Goal: Task Accomplishment & Management: Use online tool/utility

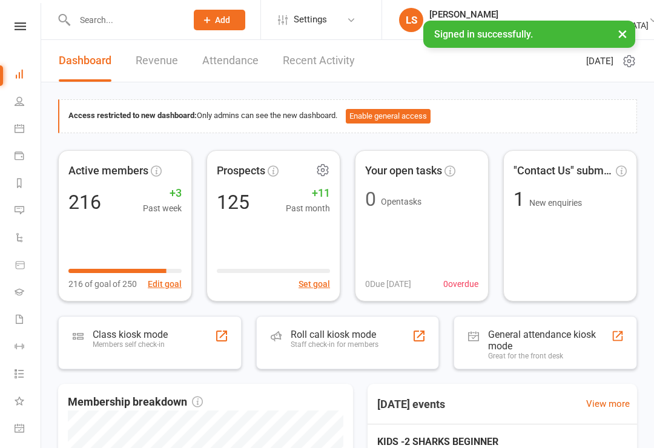
click at [304, 350] on div "Roll call kiosk mode Staff check-in for members" at bounding box center [335, 344] width 88 height 31
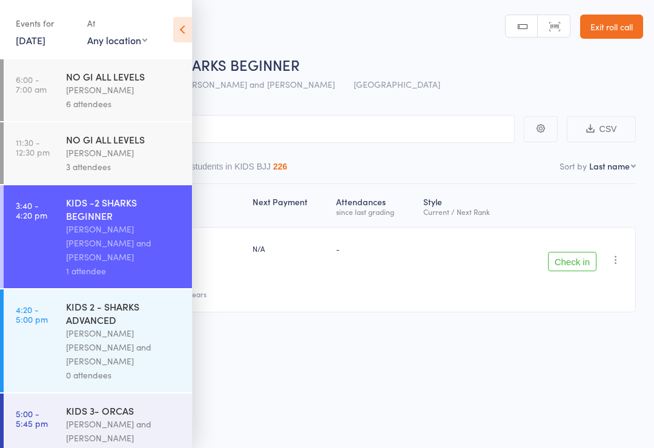
click at [186, 31] on icon at bounding box center [182, 29] width 19 height 25
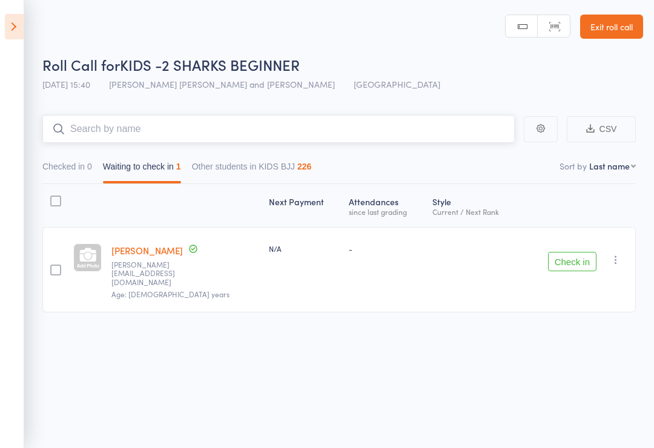
click at [424, 130] on input "search" at bounding box center [278, 129] width 472 height 28
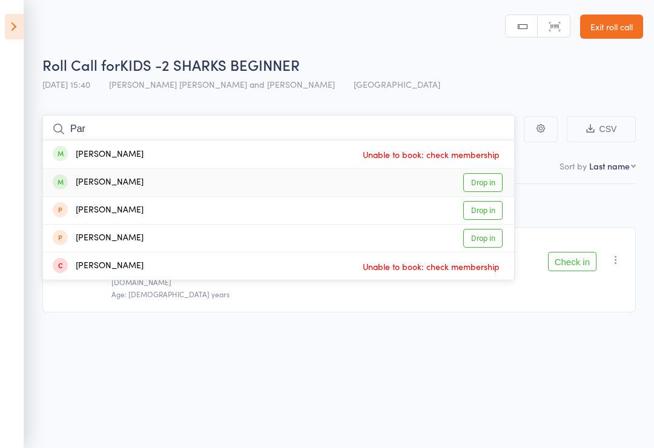
type input "Par"
click at [147, 181] on div "[PERSON_NAME] Drop in" at bounding box center [278, 182] width 471 height 27
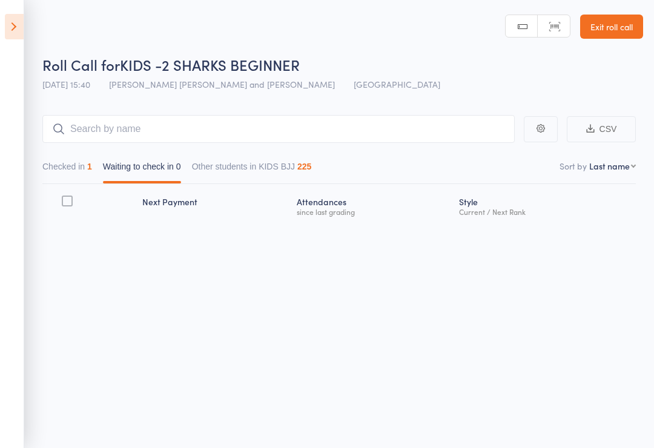
click at [7, 15] on icon at bounding box center [14, 26] width 19 height 25
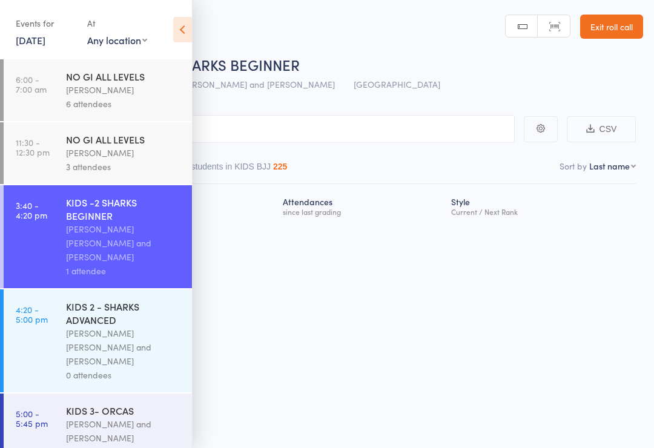
click at [123, 305] on div "KIDS 2 - SHARKS ADVANCED" at bounding box center [124, 313] width 116 height 27
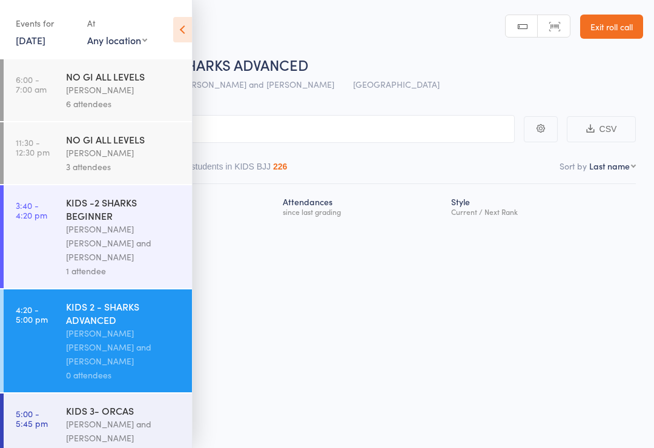
click at [332, 123] on input "search" at bounding box center [266, 129] width 496 height 28
click at [182, 25] on icon at bounding box center [182, 29] width 19 height 25
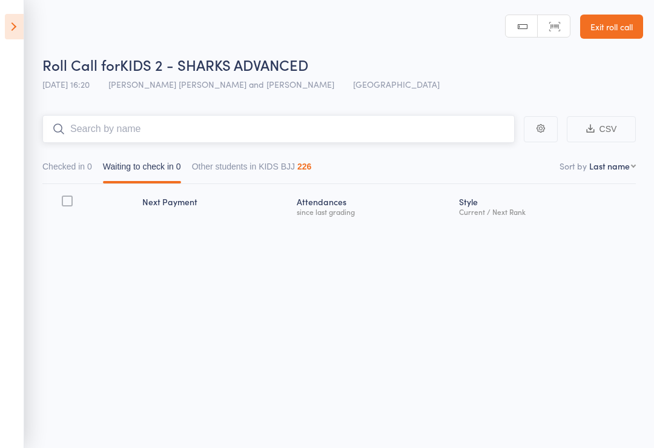
click at [233, 126] on input "search" at bounding box center [278, 129] width 472 height 28
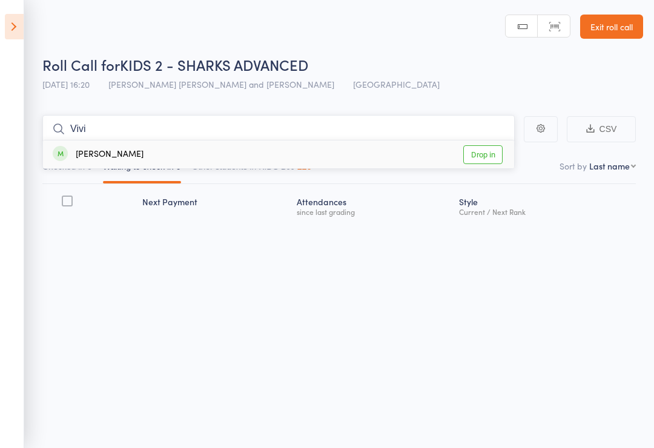
type input "Vivi"
click at [488, 159] on link "Drop in" at bounding box center [482, 154] width 39 height 19
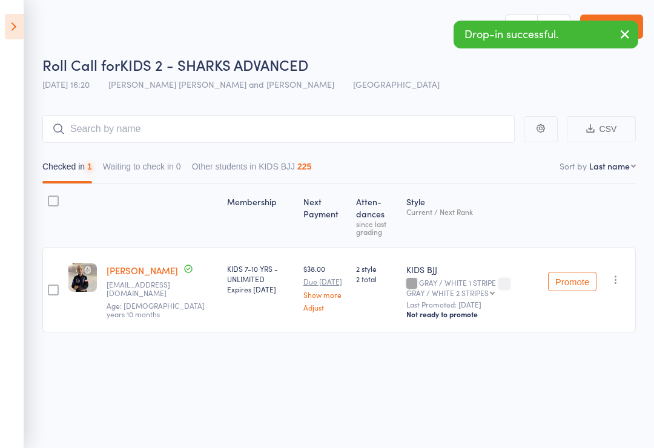
click at [22, 28] on icon at bounding box center [14, 26] width 19 height 25
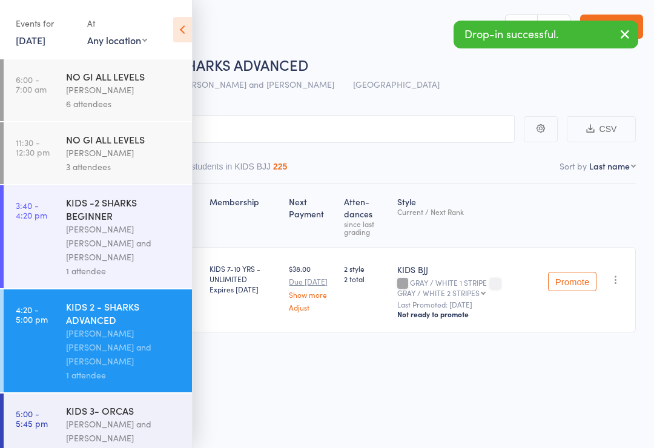
click at [113, 229] on div "[PERSON_NAME] [PERSON_NAME] and [PERSON_NAME]" at bounding box center [124, 243] width 116 height 42
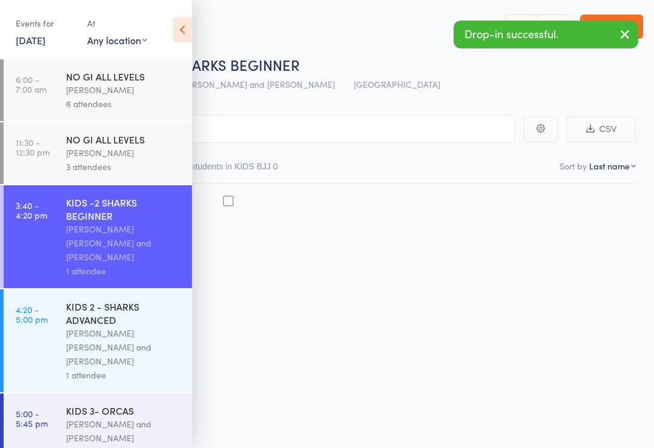
click at [135, 247] on div "[PERSON_NAME] [PERSON_NAME] and [PERSON_NAME]" at bounding box center [124, 243] width 116 height 42
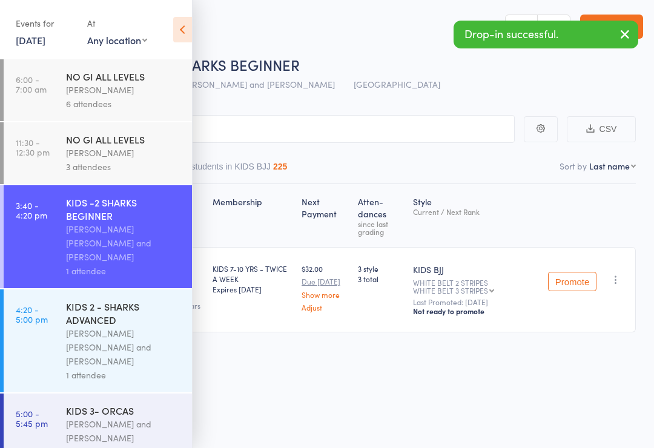
click at [405, 110] on main "CSV Checked in 1 Waiting to check in 0 Other students in KIDS BJJ 225 Sort by L…" at bounding box center [327, 241] width 654 height 289
click at [432, 91] on div "Roll Call for KIDS -2 SHARKS BEGINNER 17 Sep 15:40 Miguel Alencar Flores Junior…" at bounding box center [342, 75] width 601 height 42
click at [426, 97] on main "CSV Checked in 1 Waiting to check in 0 Other students in KIDS BJJ 225 Sort by L…" at bounding box center [327, 241] width 654 height 289
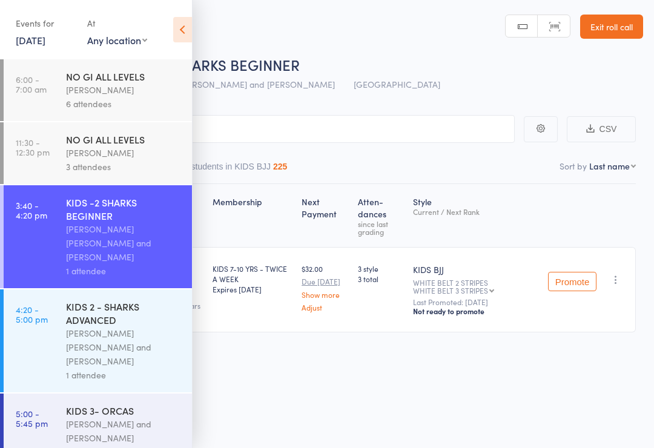
click at [443, 107] on main "CSV Checked in 1 Waiting to check in 0 Other students in KIDS BJJ 225 Sort by L…" at bounding box center [327, 241] width 654 height 289
click at [179, 28] on icon at bounding box center [182, 29] width 19 height 25
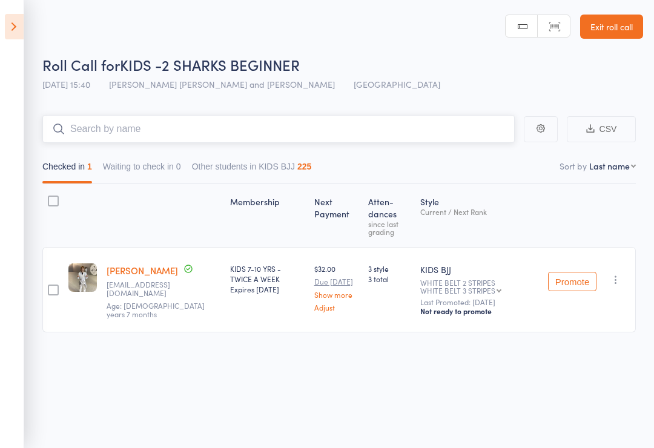
click at [79, 127] on input "search" at bounding box center [278, 129] width 472 height 28
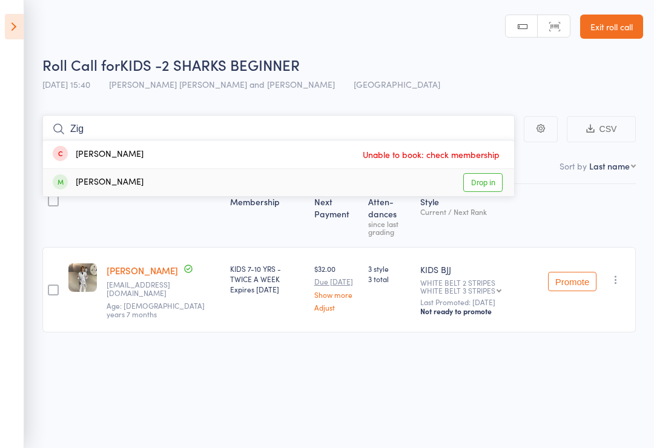
type input "Zig"
click at [64, 185] on span at bounding box center [60, 181] width 15 height 15
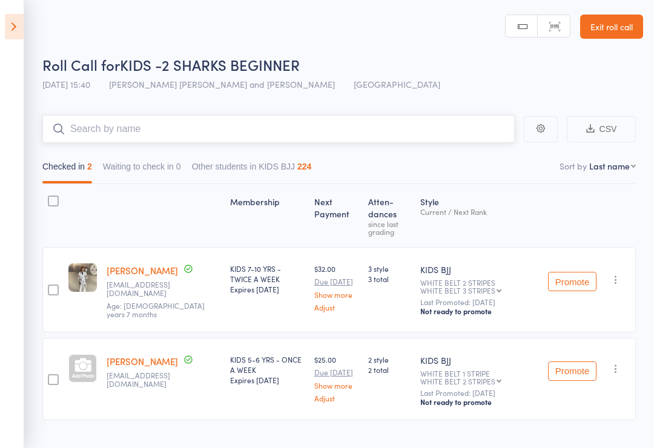
click at [252, 133] on input "search" at bounding box center [278, 129] width 472 height 28
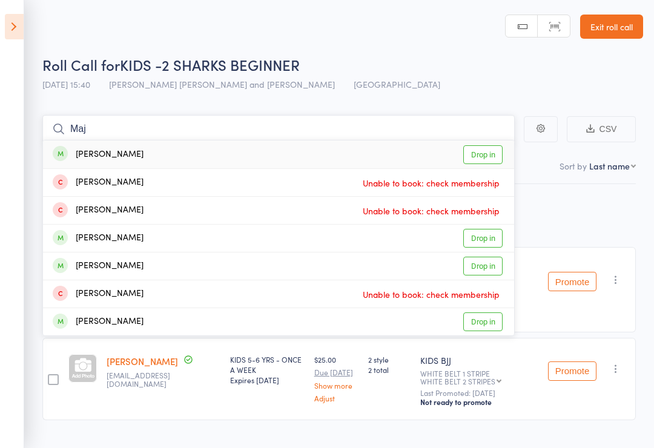
type input "Maj"
click at [487, 157] on link "Drop in" at bounding box center [482, 154] width 39 height 19
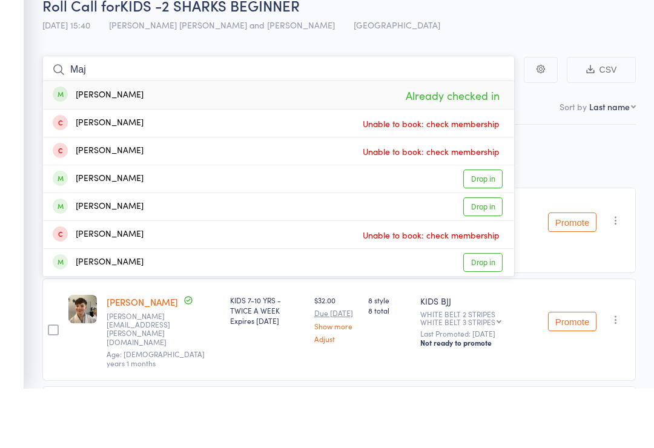
type input "Maj"
click at [482, 229] on link "Drop in" at bounding box center [482, 238] width 39 height 19
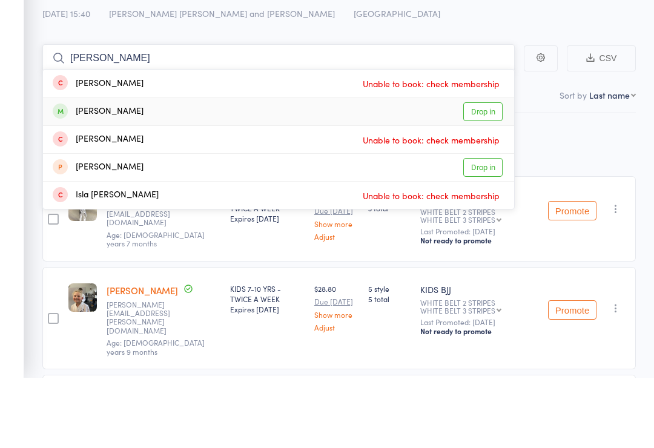
type input "Leo"
click at [272, 169] on div "Leonardo Ruby Drop in" at bounding box center [278, 182] width 471 height 27
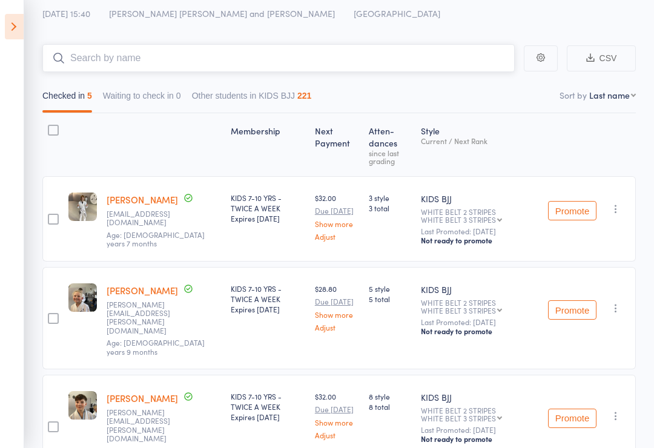
click at [193, 54] on input "search" at bounding box center [278, 58] width 472 height 28
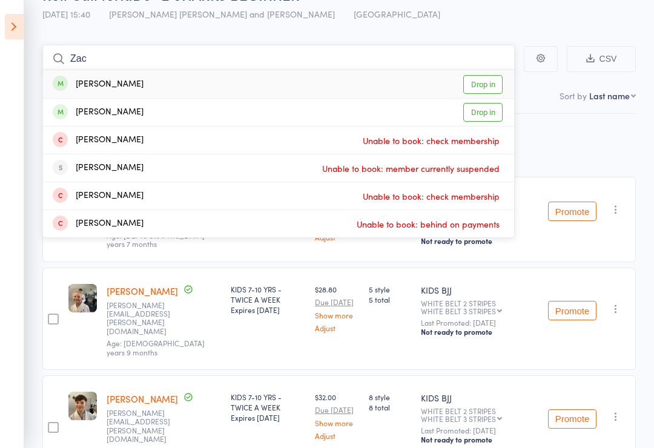
type input "Zac"
click at [498, 75] on link "Drop in" at bounding box center [482, 84] width 39 height 19
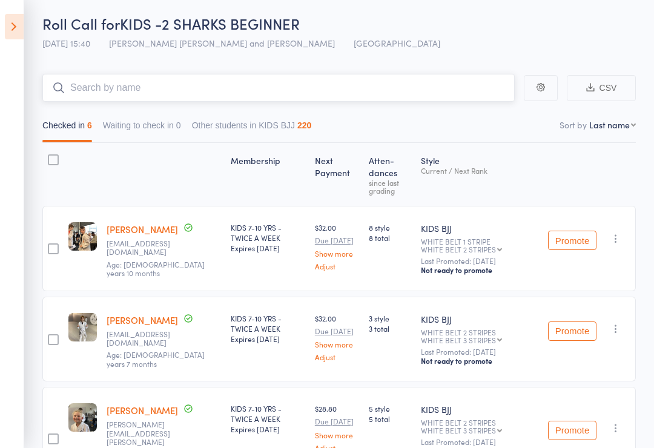
scroll to position [0, 0]
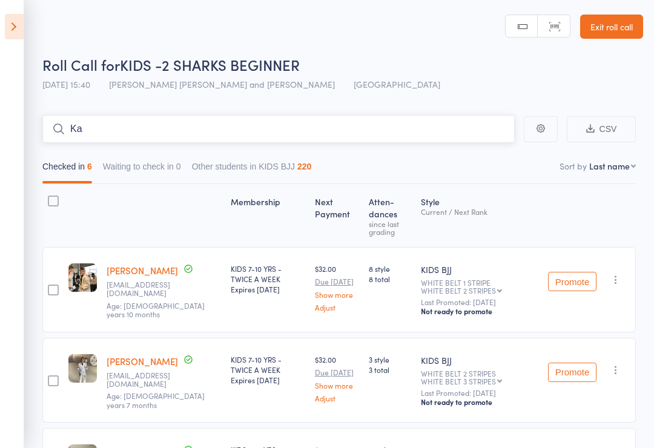
type input "[PERSON_NAME]"
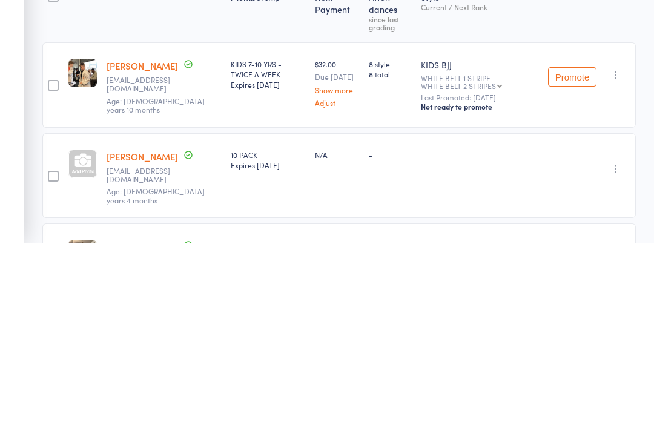
click at [64, 338] on div at bounding box center [83, 380] width 38 height 85
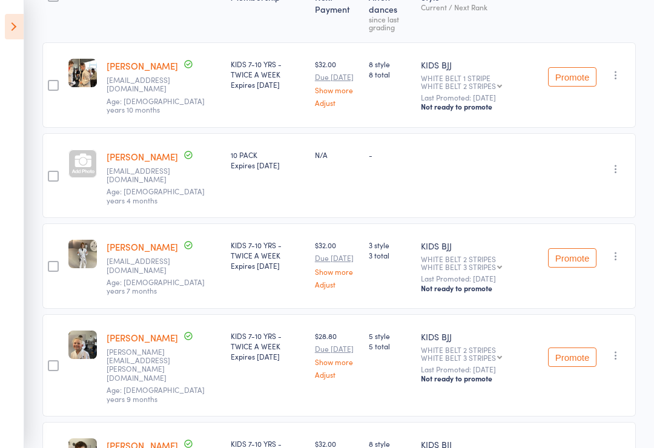
click at [58, 171] on label at bounding box center [53, 177] width 11 height 13
click at [50, 173] on input "checkbox" at bounding box center [50, 173] width 0 height 0
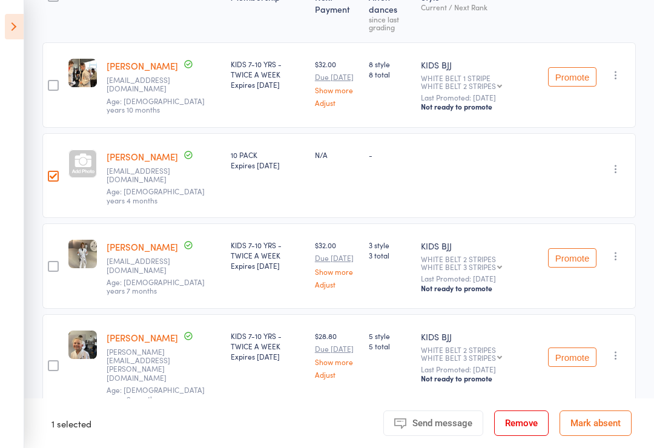
click at [618, 162] on button "button" at bounding box center [615, 169] width 15 height 15
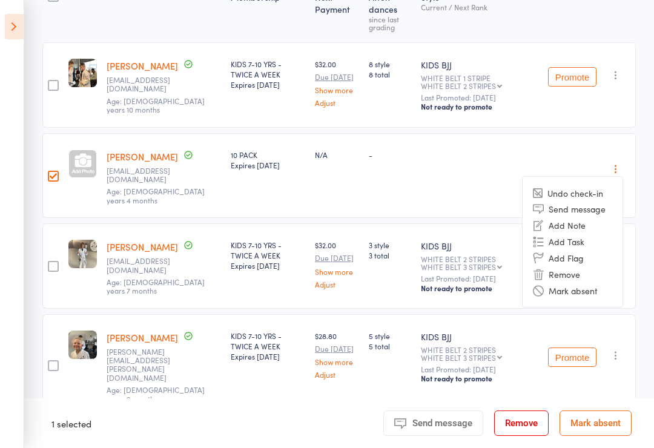
click at [484, 154] on div "-" at bounding box center [479, 175] width 127 height 85
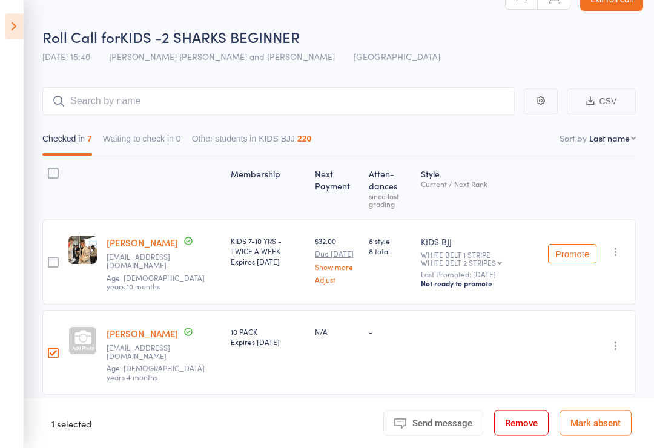
scroll to position [0, 0]
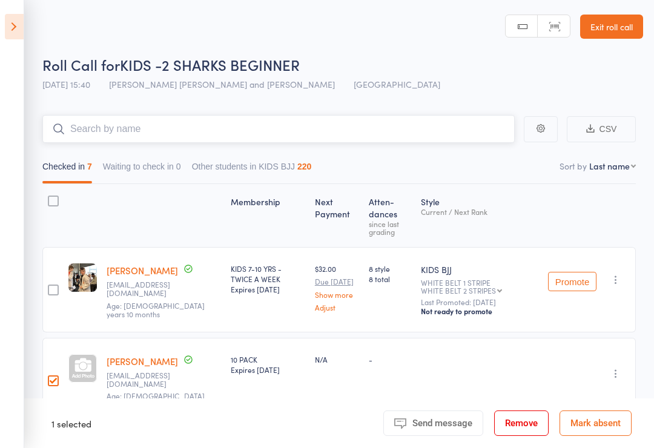
click at [99, 131] on input "search" at bounding box center [278, 129] width 472 height 28
click at [93, 131] on input "search" at bounding box center [278, 129] width 472 height 28
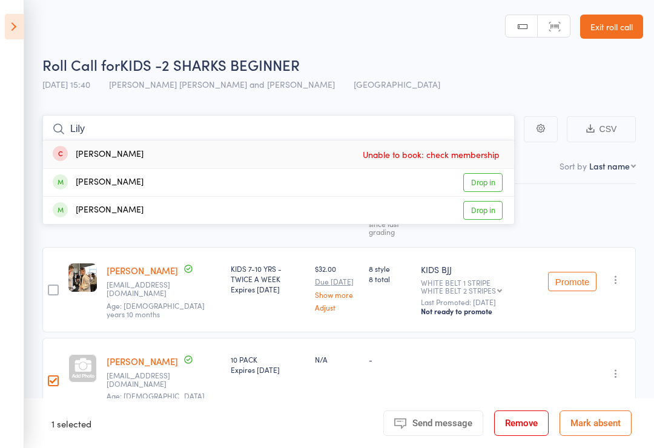
type input "Lily"
click at [487, 190] on link "Drop in" at bounding box center [482, 182] width 39 height 19
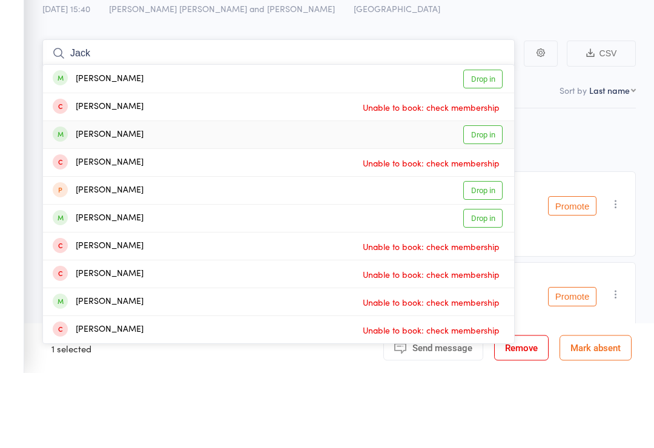
type input "Jack"
click at [120, 197] on div "jack ritorto Drop in" at bounding box center [278, 210] width 471 height 27
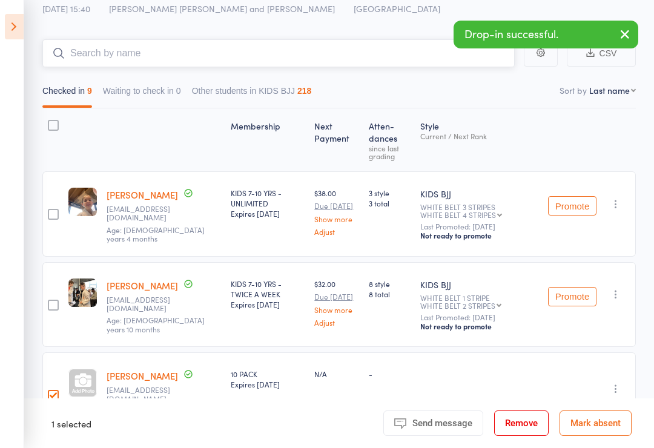
click at [261, 51] on input "search" at bounding box center [278, 53] width 472 height 28
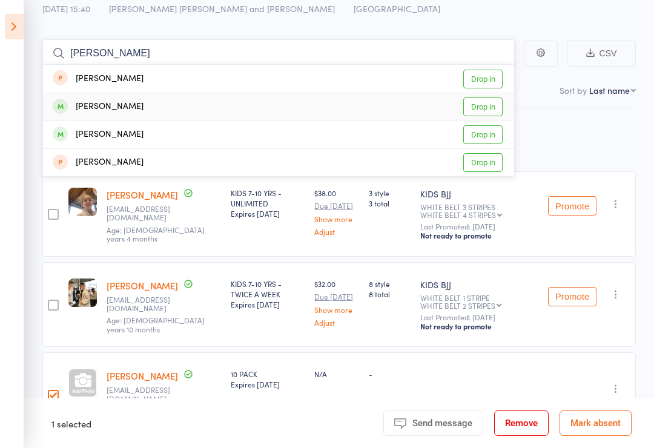
type input "Sophie"
click at [494, 100] on link "Drop in" at bounding box center [482, 106] width 39 height 19
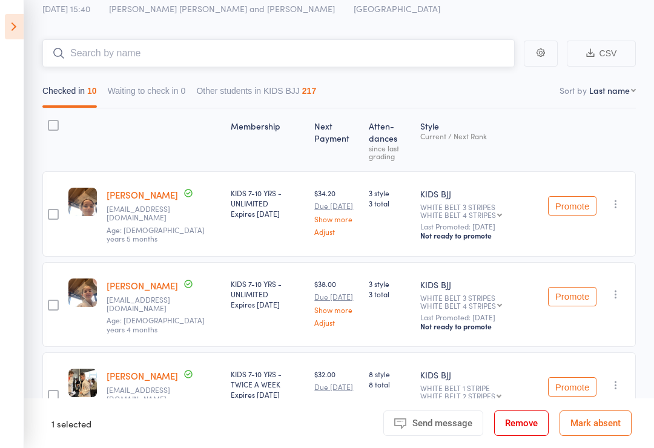
click at [427, 66] on input "search" at bounding box center [278, 53] width 472 height 28
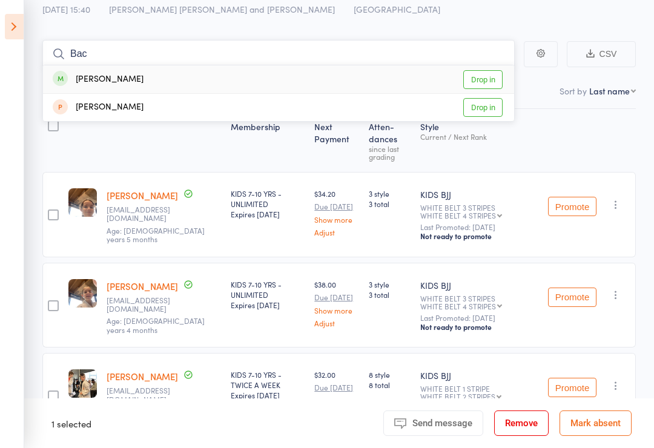
type input "Bac"
click at [489, 72] on link "Drop in" at bounding box center [482, 79] width 39 height 19
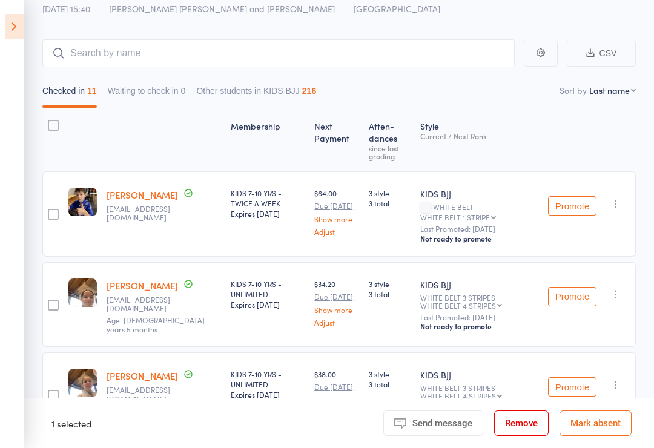
scroll to position [0, 0]
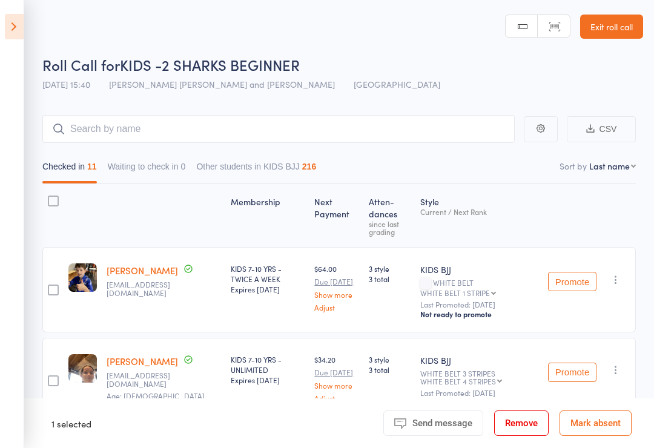
click at [9, 39] on icon at bounding box center [14, 26] width 19 height 25
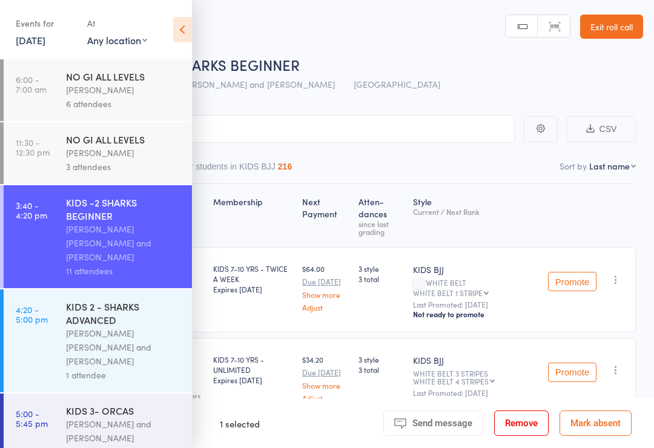
click at [73, 306] on div "KIDS 2 - SHARKS ADVANCED" at bounding box center [124, 313] width 116 height 27
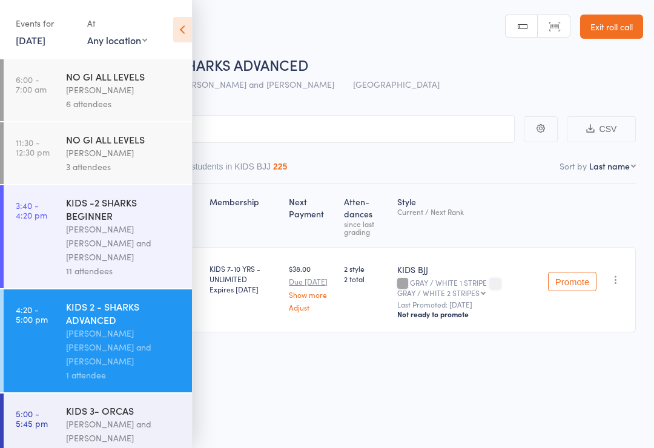
click at [174, 27] on icon at bounding box center [182, 29] width 19 height 25
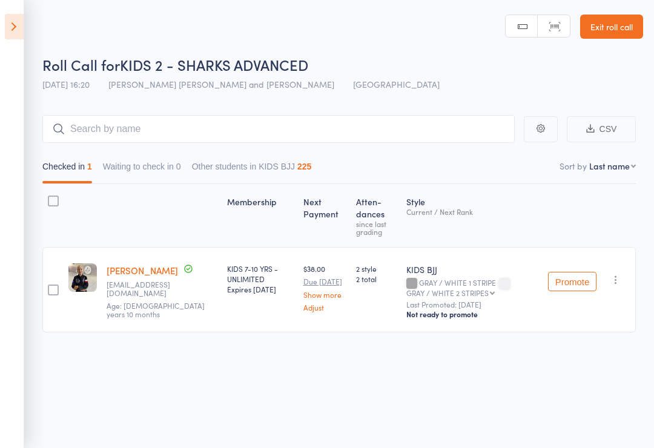
click at [18, 33] on icon at bounding box center [14, 26] width 19 height 25
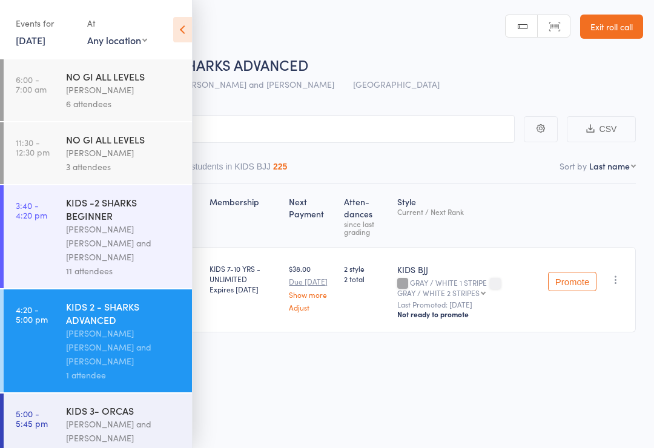
click at [39, 431] on link "5:00 - 5:45 pm KIDS 3- ORCAS Philipe Glazer and Miguel Alencar Flores Junior 0 …" at bounding box center [98, 439] width 188 height 90
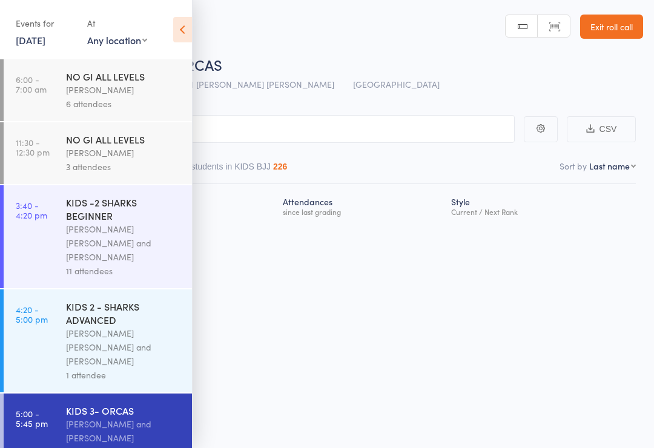
click at [185, 38] on icon at bounding box center [182, 29] width 19 height 25
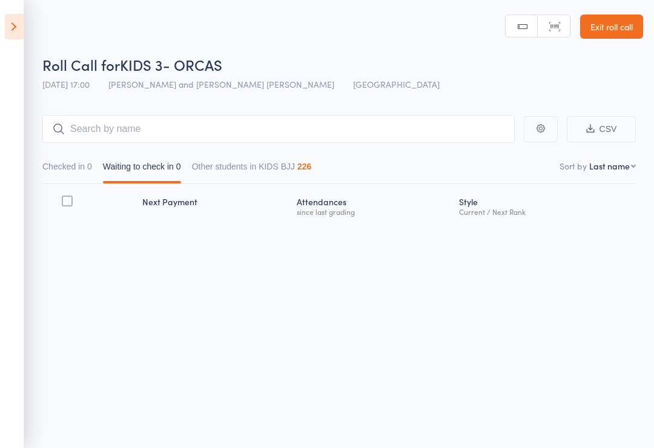
click at [15, 30] on icon at bounding box center [14, 26] width 19 height 25
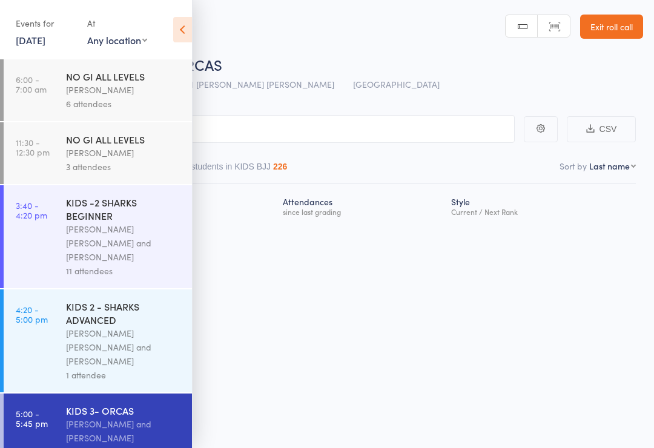
click at [183, 40] on icon at bounding box center [182, 29] width 19 height 25
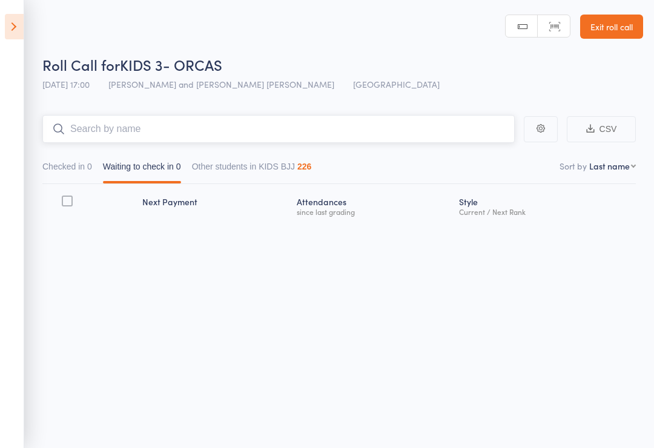
click at [97, 127] on input "search" at bounding box center [278, 129] width 472 height 28
click at [59, 159] on button "Checked in 0" at bounding box center [67, 170] width 50 height 28
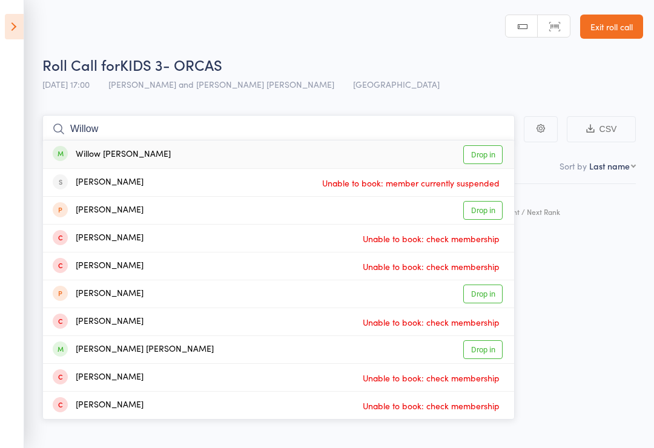
type input "Willow"
click at [490, 154] on link "Drop in" at bounding box center [482, 154] width 39 height 19
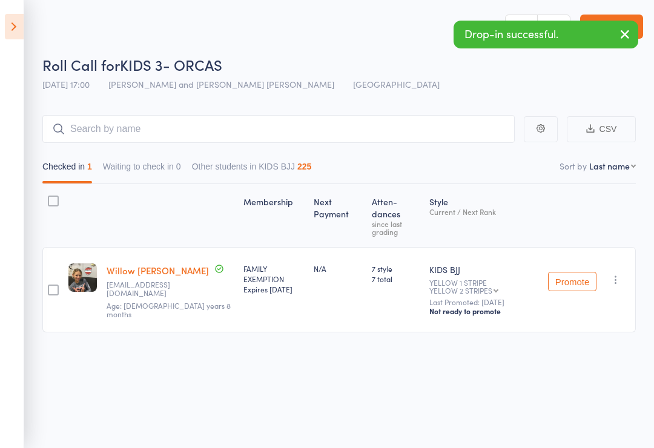
click at [9, 29] on icon at bounding box center [14, 26] width 19 height 25
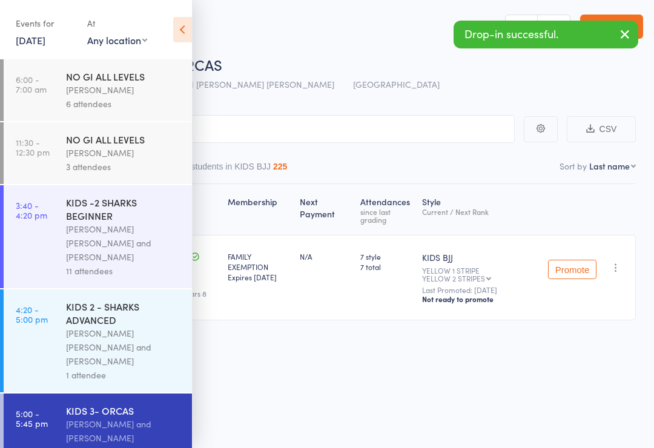
click at [188, 18] on icon at bounding box center [182, 29] width 19 height 25
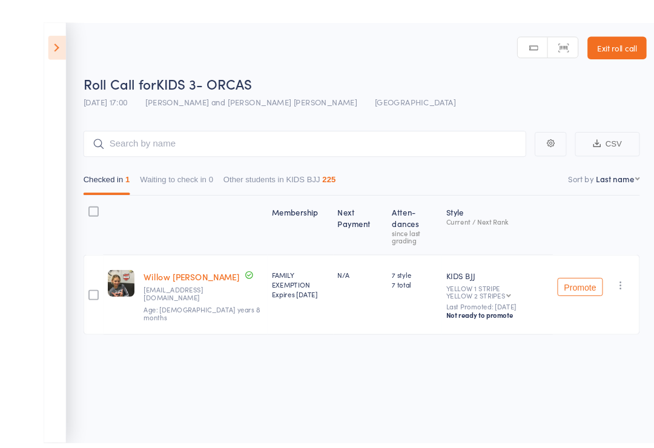
scroll to position [8, 0]
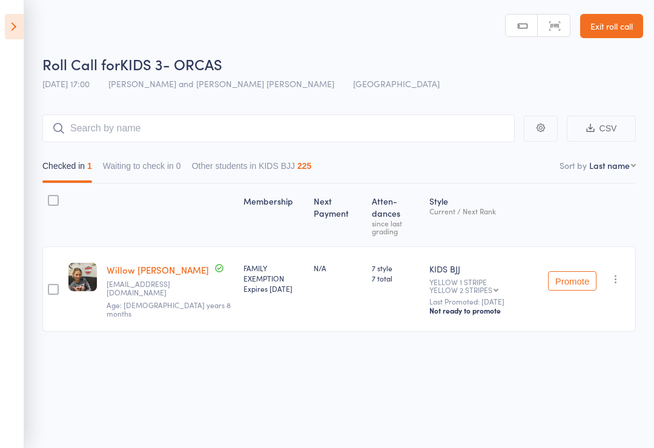
click at [12, 29] on icon at bounding box center [14, 26] width 19 height 25
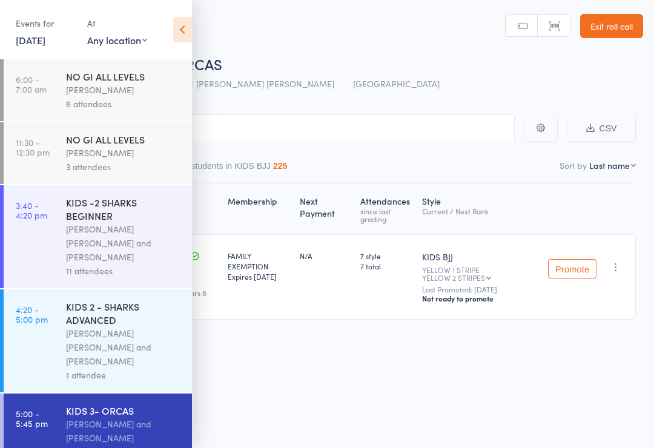
click at [99, 212] on div "KIDS -2 SHARKS BEGINNER" at bounding box center [124, 209] width 116 height 27
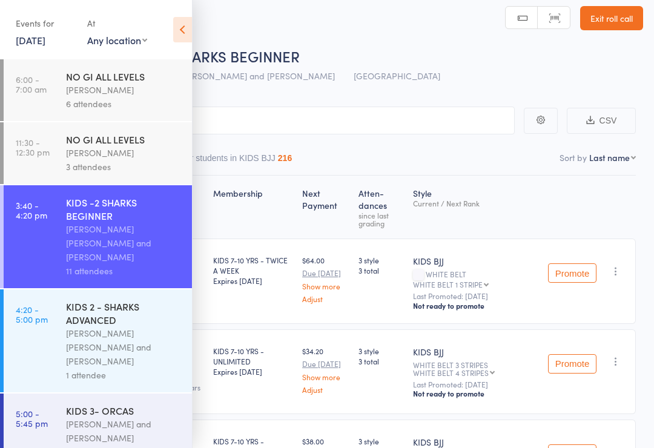
click at [174, 35] on icon at bounding box center [182, 29] width 19 height 25
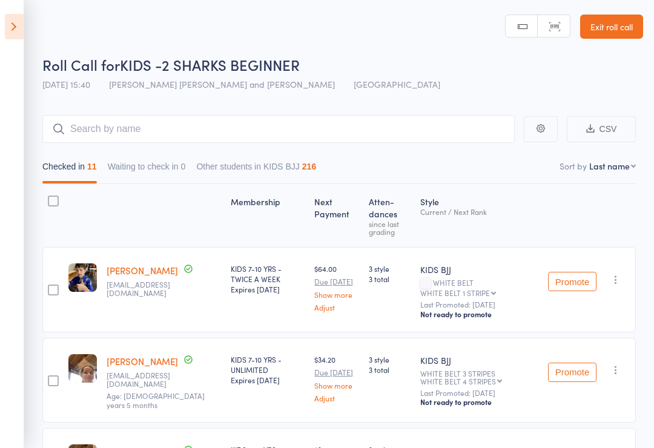
click at [148, 162] on button "Waiting to check in 0" at bounding box center [147, 170] width 78 height 28
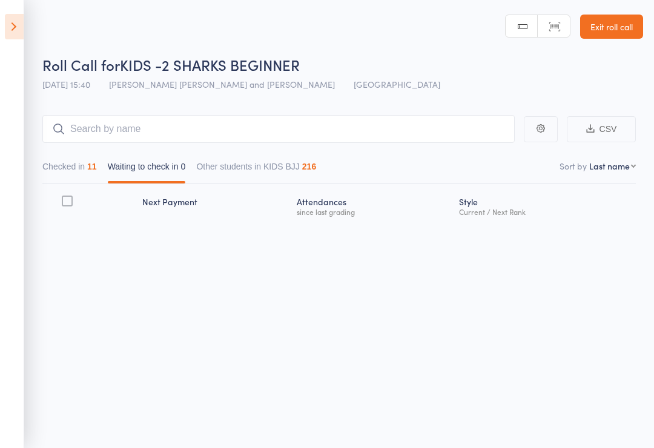
click at [72, 163] on button "Checked in 11" at bounding box center [69, 170] width 54 height 28
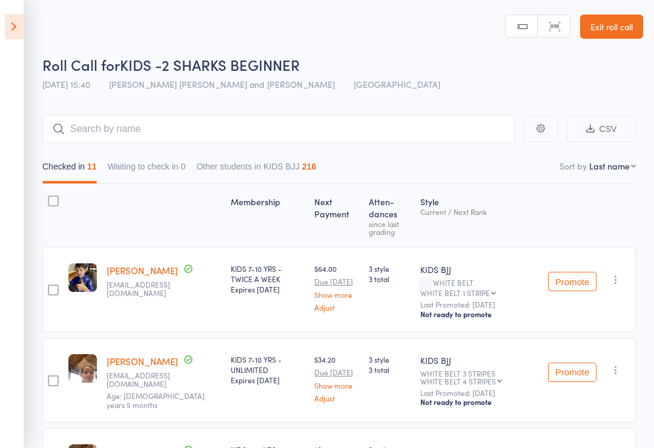
click at [6, 33] on icon at bounding box center [14, 26] width 19 height 25
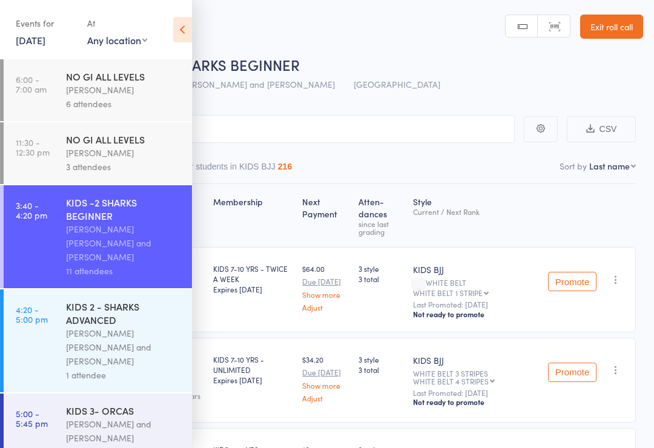
click at [189, 35] on icon at bounding box center [182, 29] width 19 height 25
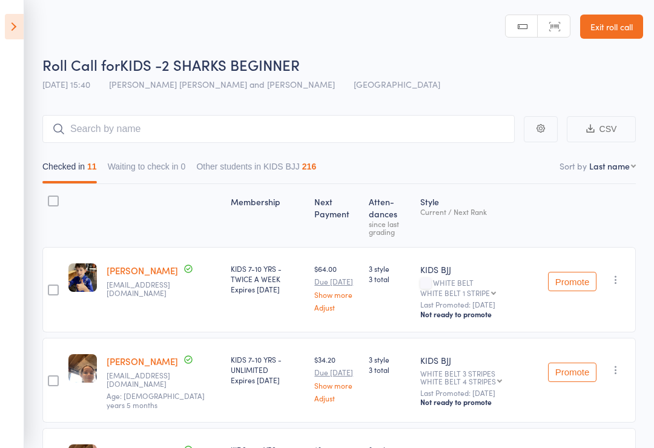
click at [22, 13] on aside "Events for 17 Sep, 2025 17 Sep, 2025 September 2025 Sun Mon Tue Wed Thu Fri Sat…" at bounding box center [12, 224] width 24 height 448
click at [22, 15] on icon at bounding box center [14, 26] width 19 height 25
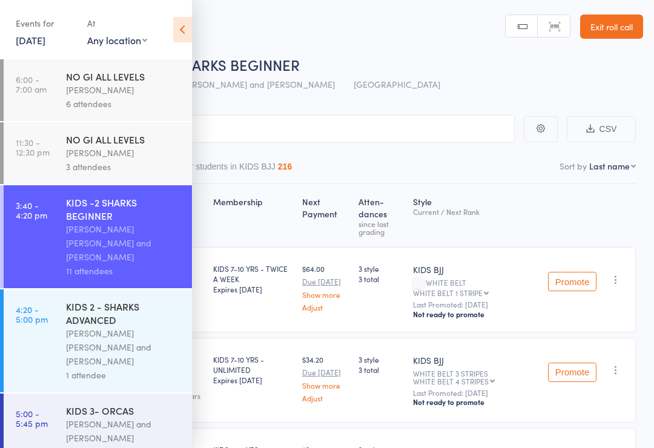
click at [90, 310] on div "KIDS 2 - SHARKS ADVANCED" at bounding box center [124, 313] width 116 height 27
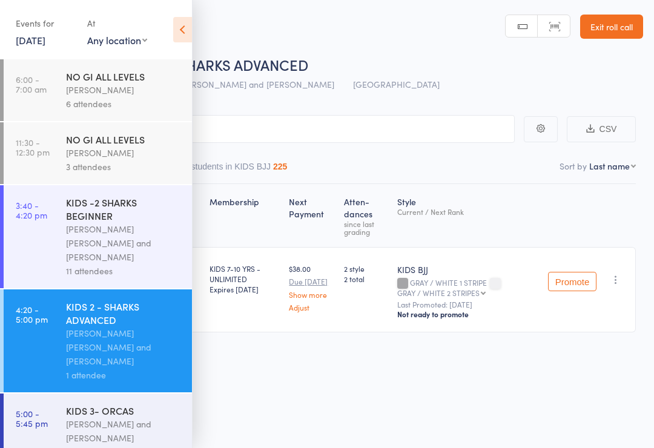
click at [180, 30] on icon at bounding box center [182, 29] width 19 height 25
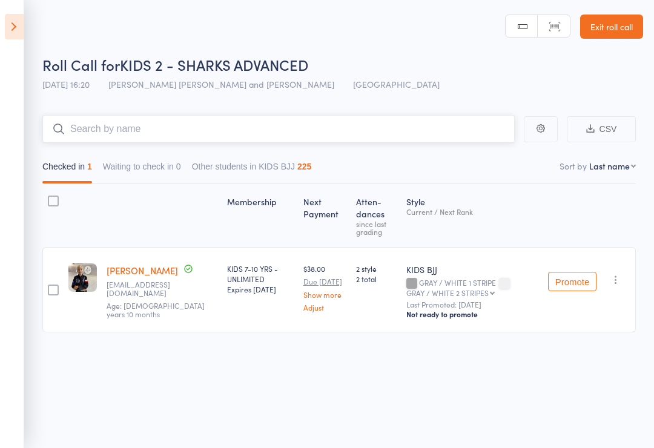
click at [81, 120] on input "search" at bounding box center [278, 129] width 472 height 28
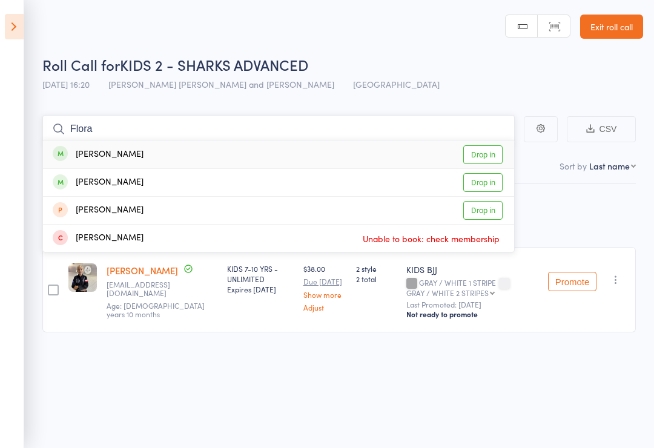
type input "Flora"
click at [490, 150] on link "Drop in" at bounding box center [482, 154] width 39 height 19
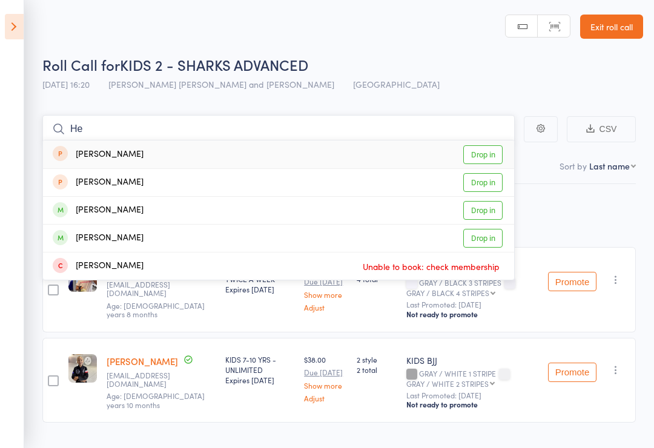
type input "H"
type input "Hend"
click at [102, 182] on div "[PERSON_NAME]" at bounding box center [98, 183] width 91 height 14
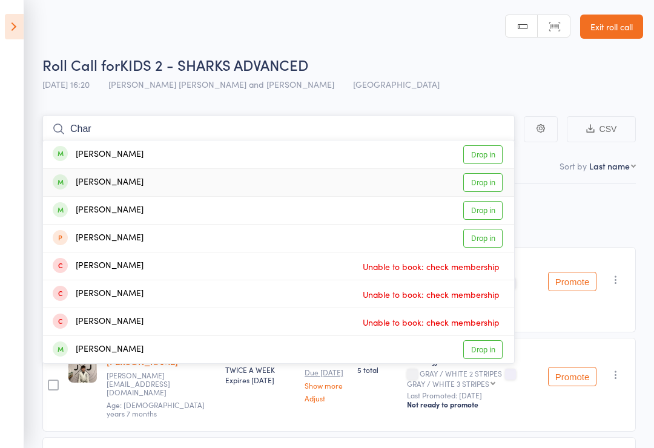
type input "Char"
click at [483, 182] on link "Drop in" at bounding box center [482, 182] width 39 height 19
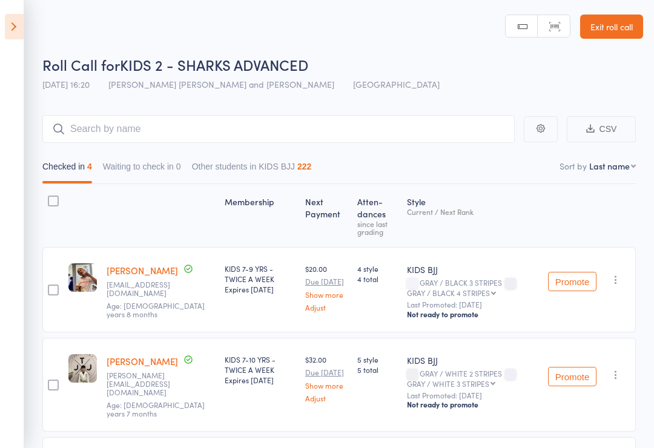
click at [5, 30] on icon at bounding box center [14, 26] width 19 height 25
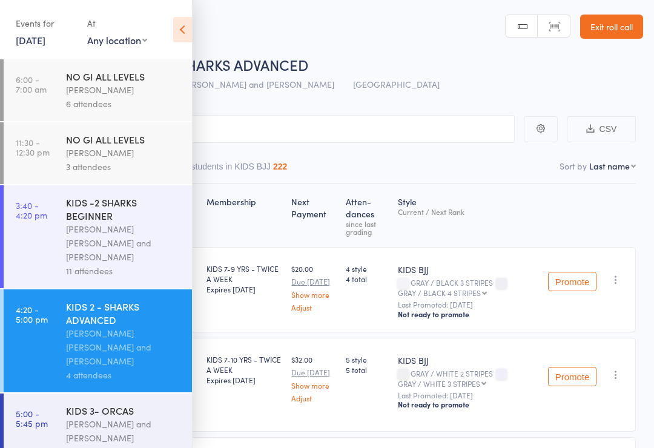
click at [74, 424] on div "[PERSON_NAME] and [PERSON_NAME] [PERSON_NAME]" at bounding box center [124, 438] width 116 height 42
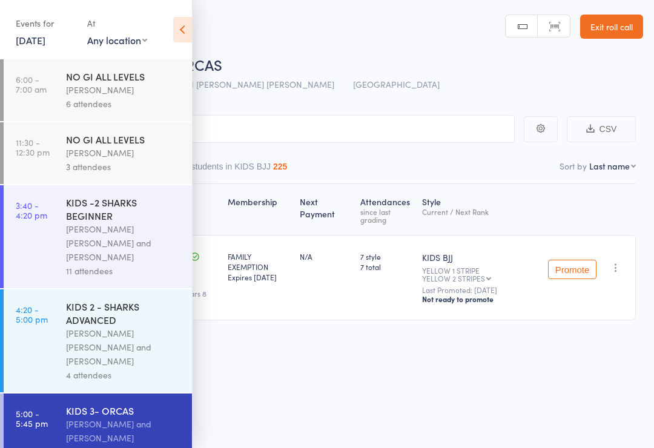
click at [178, 31] on icon at bounding box center [182, 29] width 19 height 25
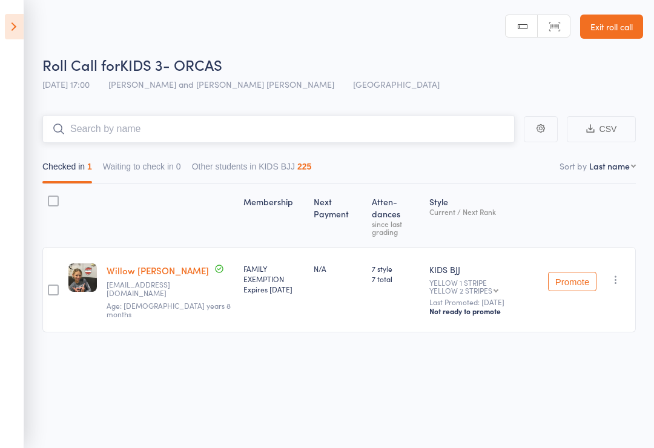
click at [111, 120] on input "search" at bounding box center [278, 129] width 472 height 28
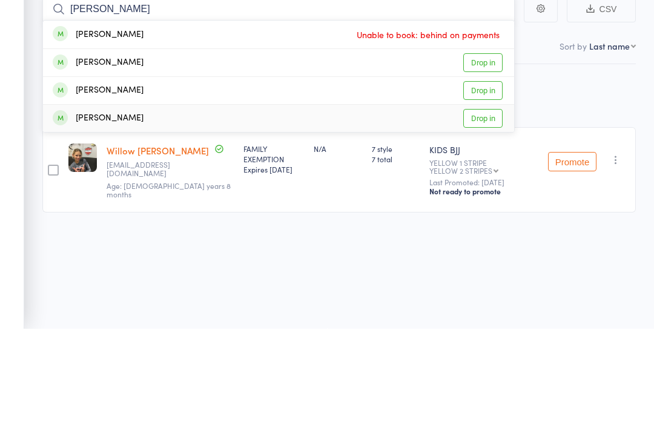
type input "Gabriel"
click at [484, 229] on link "Drop in" at bounding box center [482, 238] width 39 height 19
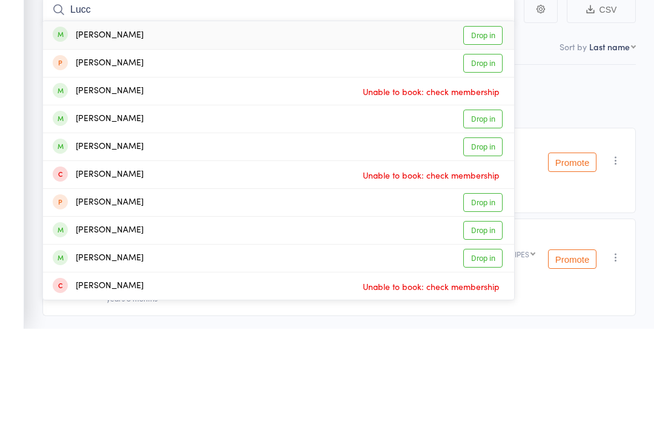
type input "Lucc"
click at [478, 145] on link "Drop in" at bounding box center [482, 154] width 39 height 19
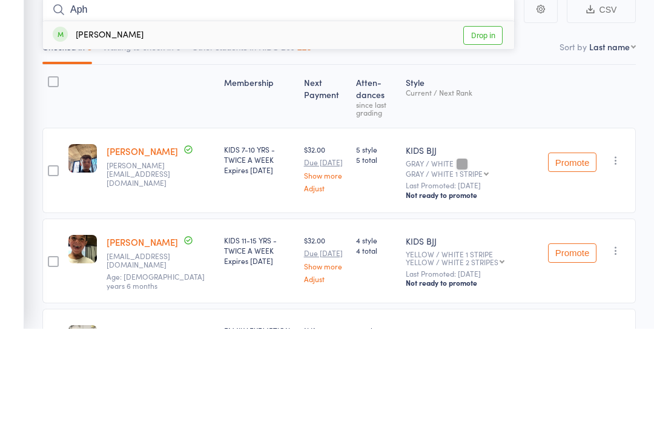
type input "Aph"
click at [483, 145] on link "Drop in" at bounding box center [482, 154] width 39 height 19
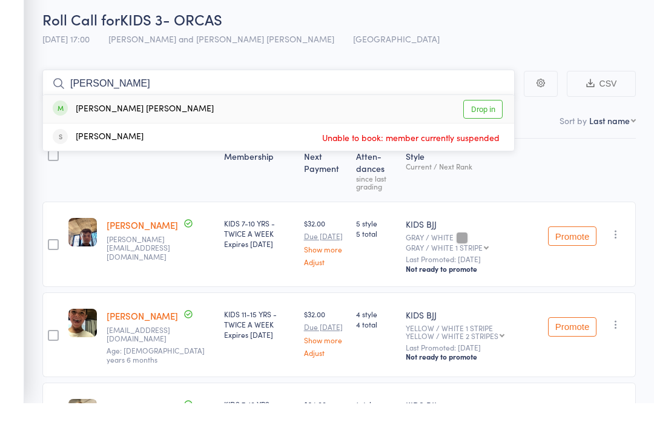
type input "Wolff"
click at [481, 145] on link "Drop in" at bounding box center [482, 154] width 39 height 19
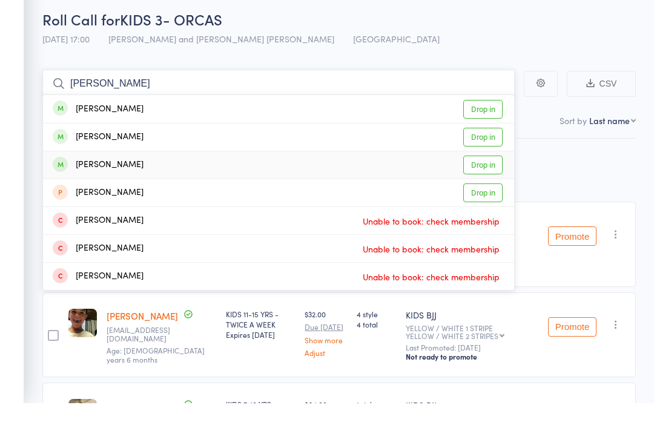
type input "[PERSON_NAME]"
click at [137, 197] on div "Charlie Schmid Drop in" at bounding box center [278, 210] width 471 height 27
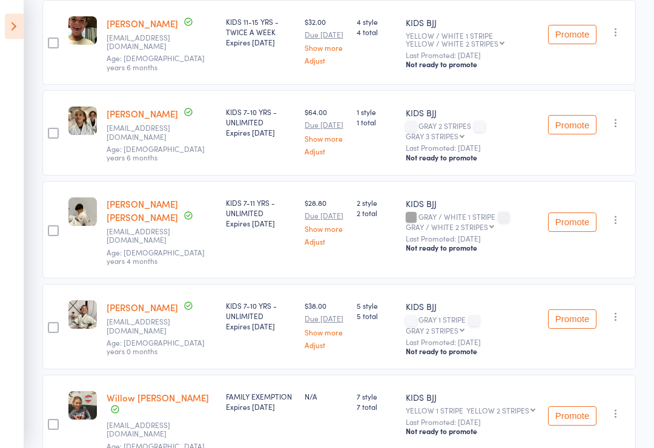
scroll to position [338, 0]
click at [616, 311] on icon "button" at bounding box center [616, 317] width 12 height 12
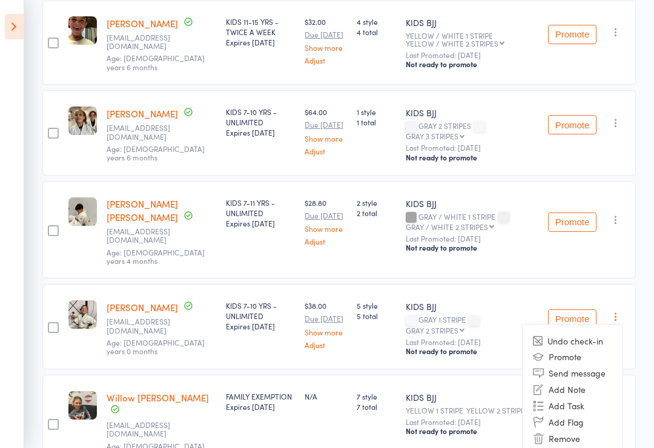
click at [588, 333] on li "Undo check-in" at bounding box center [572, 340] width 100 height 15
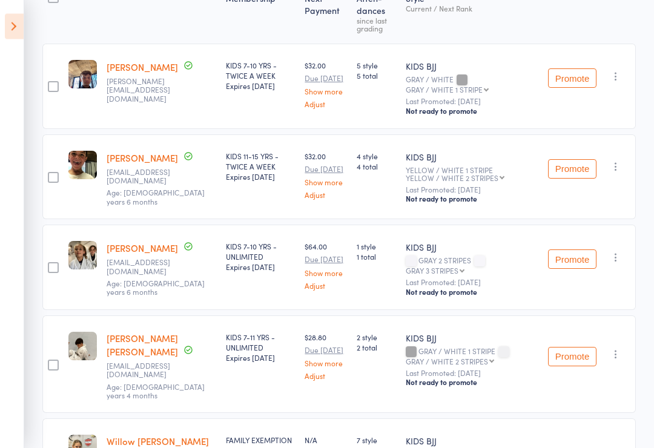
click at [611, 348] on button "button" at bounding box center [615, 355] width 15 height 15
click at [599, 371] on li "Undo check-in" at bounding box center [572, 378] width 100 height 15
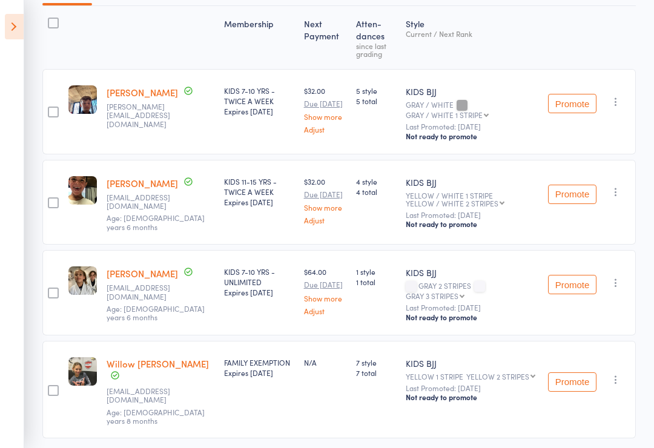
click at [622, 280] on icon "button" at bounding box center [616, 283] width 12 height 12
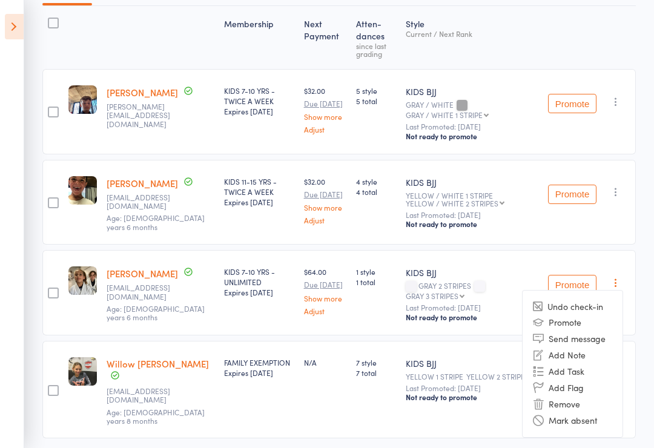
click at [593, 304] on li "Undo check-in" at bounding box center [572, 306] width 100 height 15
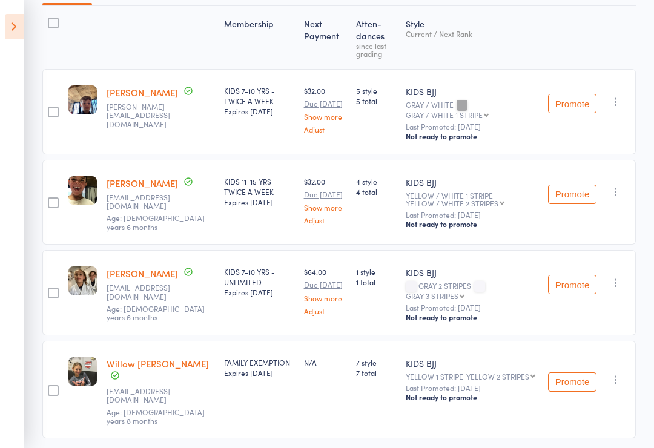
scroll to position [91, 0]
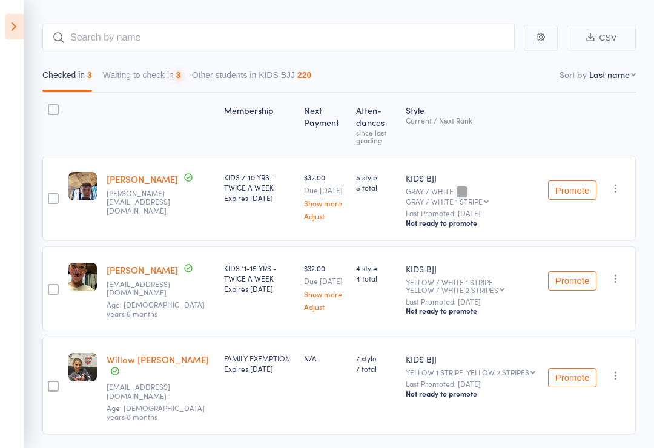
click at [612, 91] on nav "Checked in 3 Waiting to check in 3 Other students in KIDS BJJ 220" at bounding box center [339, 78] width 604 height 28
click at [613, 191] on icon "button" at bounding box center [616, 188] width 12 height 12
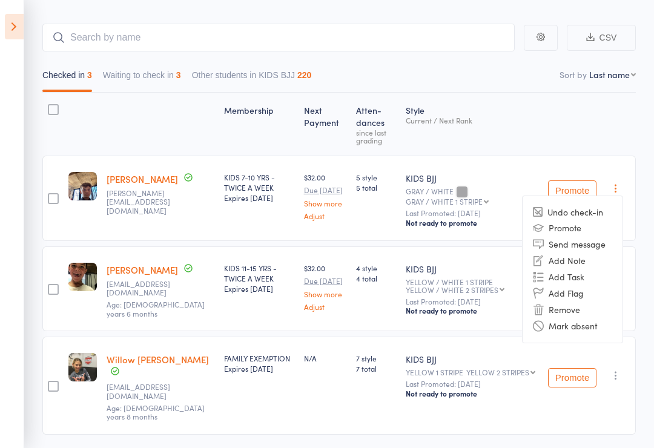
click at [590, 212] on li "Undo check-in" at bounding box center [572, 212] width 100 height 15
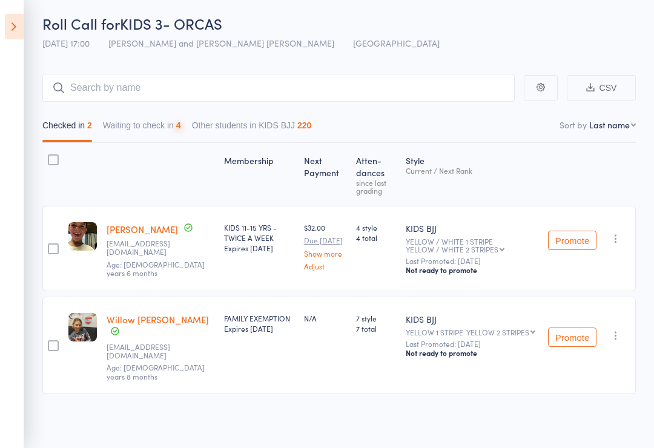
scroll to position [1, 0]
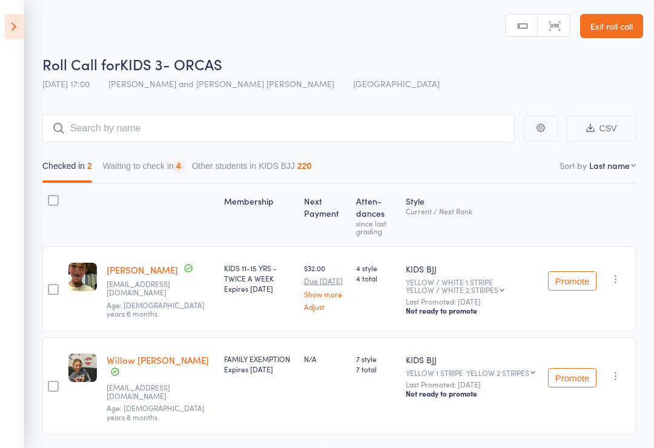
click at [10, 20] on icon at bounding box center [14, 26] width 19 height 25
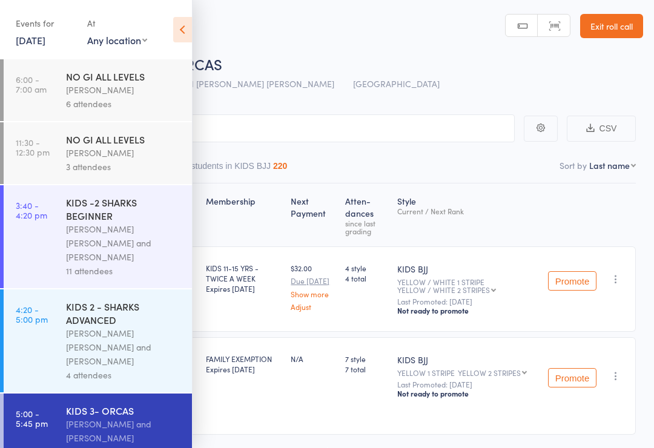
click at [53, 314] on link "4:20 - 5:00 pm KIDS 2 - SHARKS ADVANCED Miguel Alencar Flores Junior and Philip…" at bounding box center [98, 340] width 188 height 103
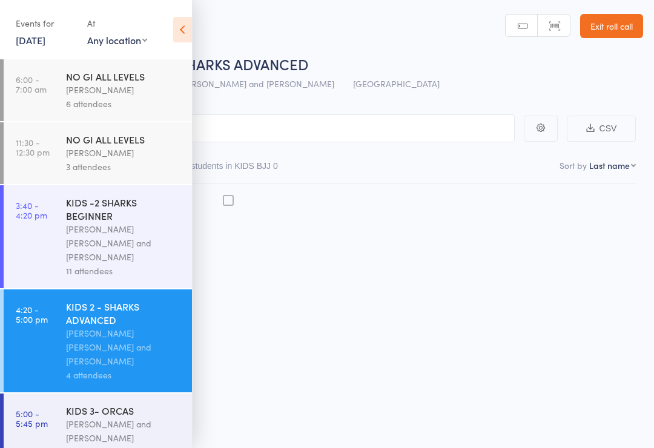
scroll to position [8, 0]
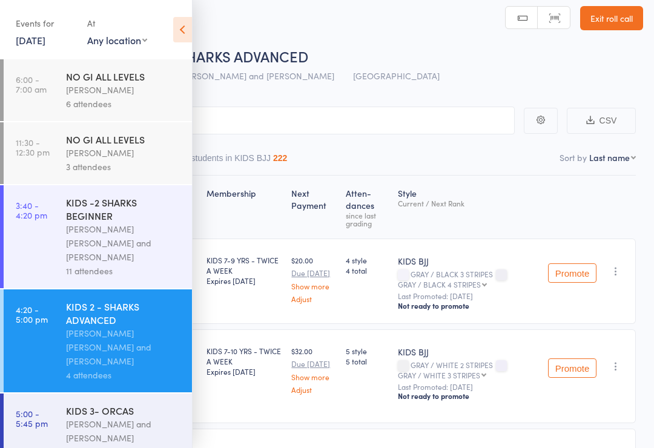
click at [180, 30] on icon at bounding box center [182, 29] width 19 height 25
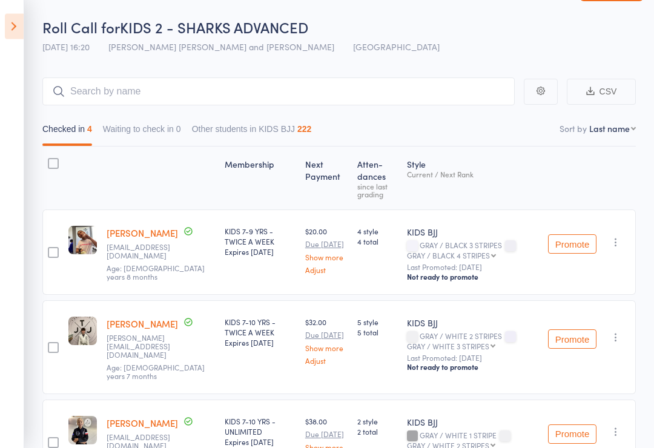
scroll to position [0, 0]
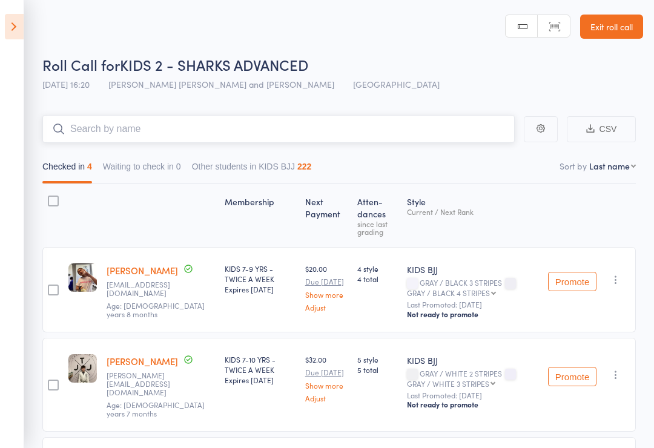
click at [91, 128] on input "search" at bounding box center [278, 129] width 472 height 28
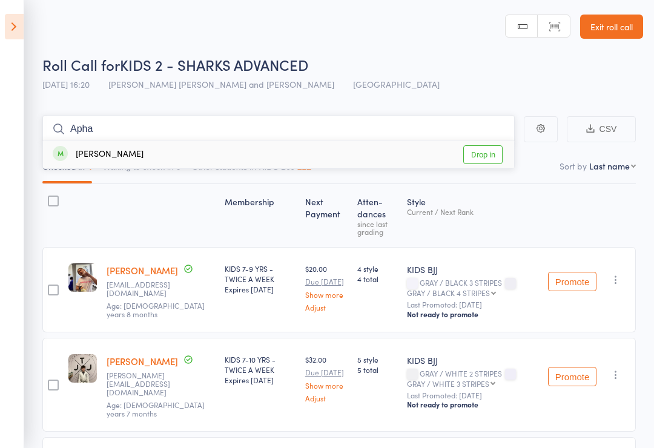
type input "Apha"
click at [486, 154] on link "Drop in" at bounding box center [482, 154] width 39 height 19
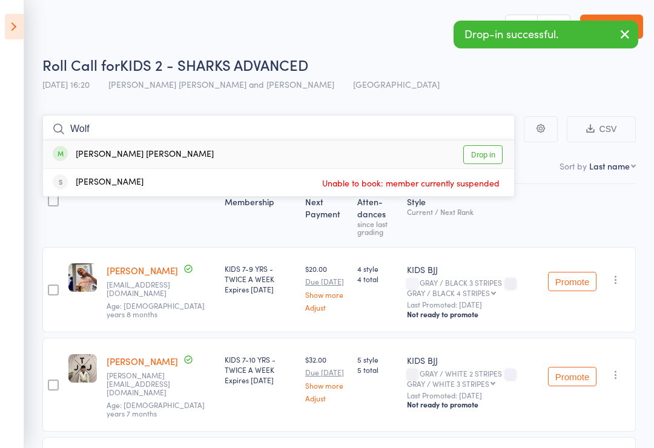
type input "Wolf"
click at [490, 147] on link "Drop in" at bounding box center [482, 154] width 39 height 19
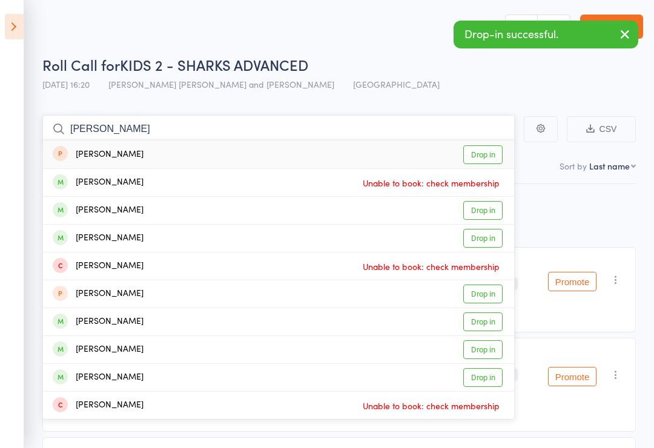
type input "Luca"
click at [489, 154] on link "Drop in" at bounding box center [482, 154] width 39 height 19
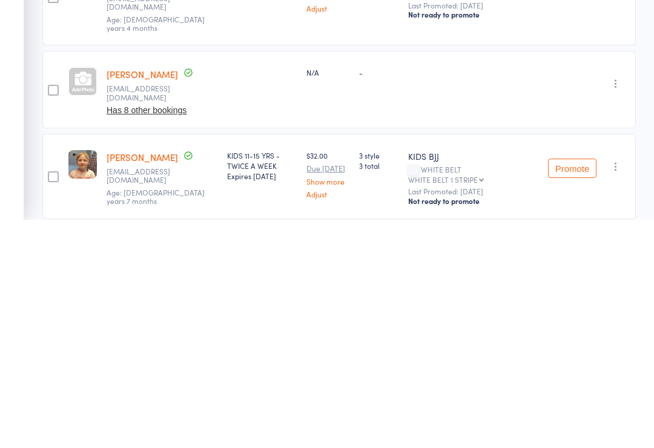
scroll to position [444, 0]
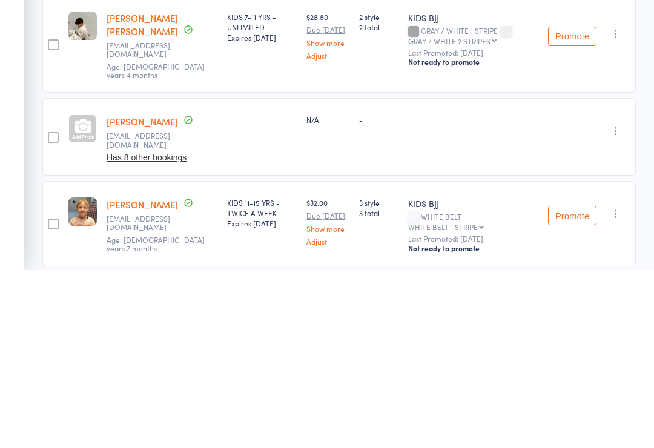
click at [623, 302] on button "button" at bounding box center [615, 309] width 15 height 15
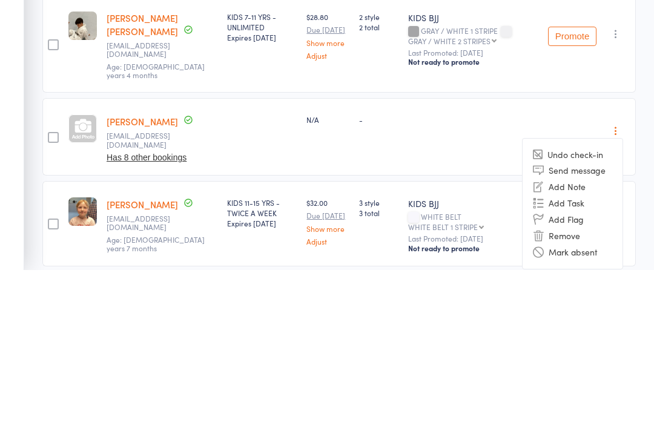
scroll to position [451, 0]
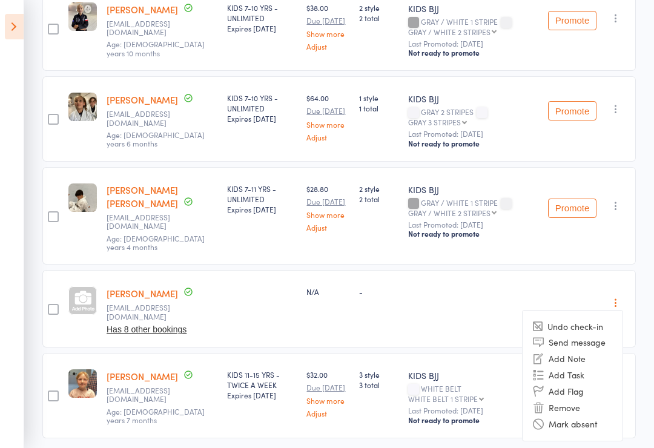
click at [592, 319] on li "Undo check-in" at bounding box center [572, 326] width 100 height 15
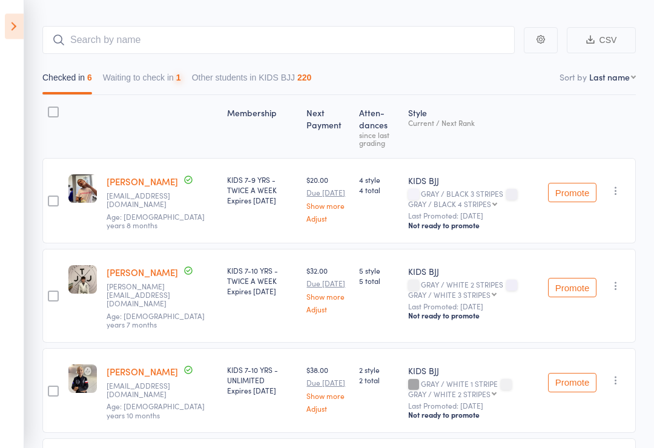
scroll to position [0, 0]
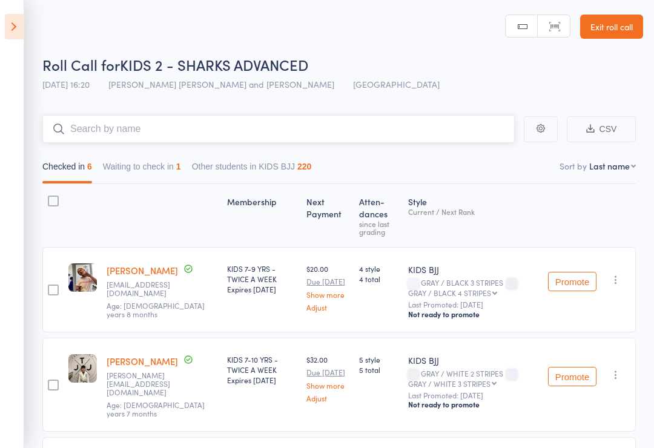
click at [97, 127] on input "search" at bounding box center [278, 129] width 472 height 28
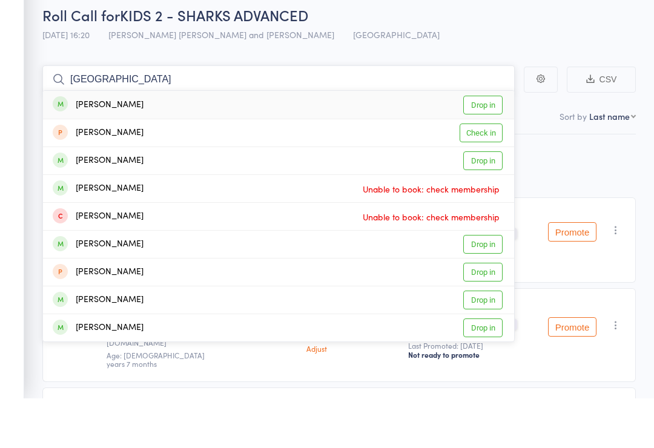
type input "Lucca"
click at [484, 145] on link "Drop in" at bounding box center [482, 154] width 39 height 19
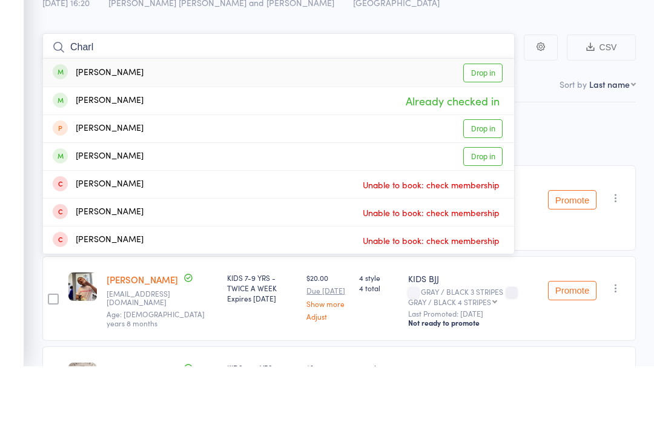
type input "Charl"
click at [485, 229] on link "Drop in" at bounding box center [482, 238] width 39 height 19
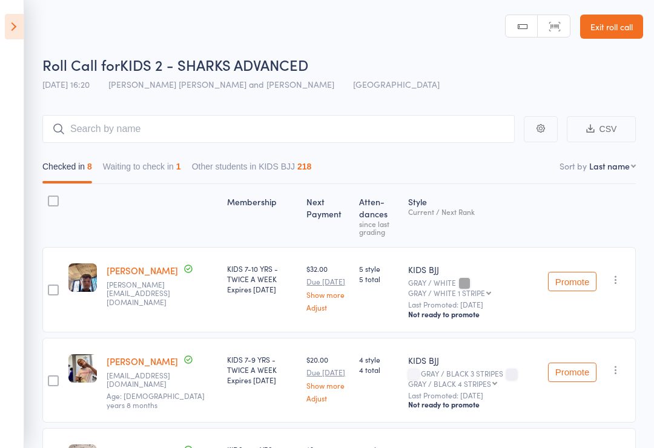
click at [14, 20] on icon at bounding box center [14, 26] width 19 height 25
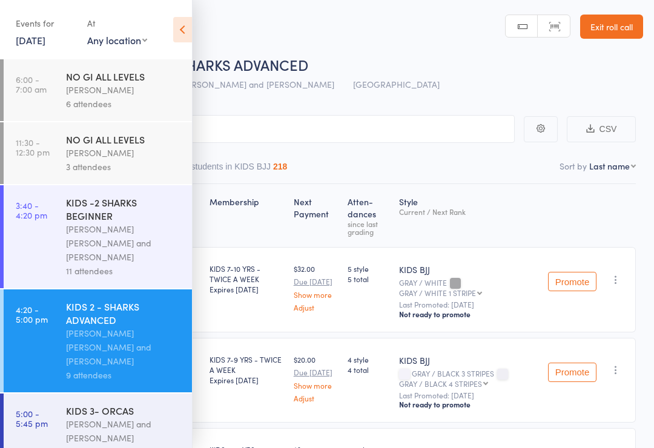
click at [71, 236] on div "[PERSON_NAME] [PERSON_NAME] and [PERSON_NAME]" at bounding box center [124, 243] width 116 height 42
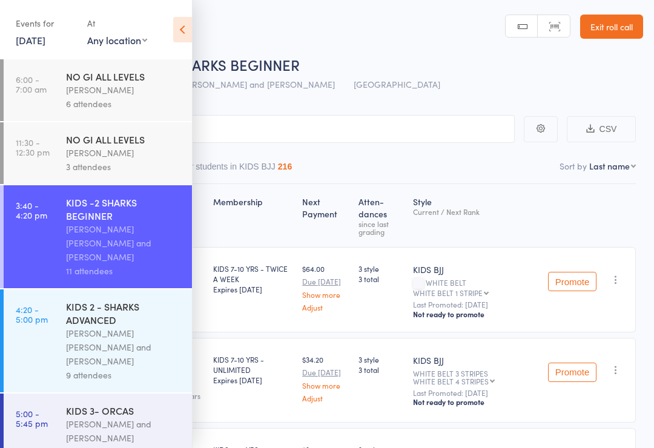
click at [177, 31] on icon at bounding box center [182, 29] width 19 height 25
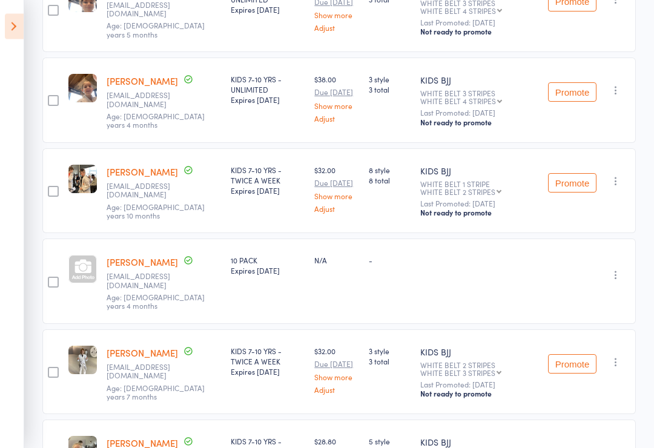
scroll to position [371, 0]
click at [567, 175] on button "Promote" at bounding box center [572, 182] width 48 height 19
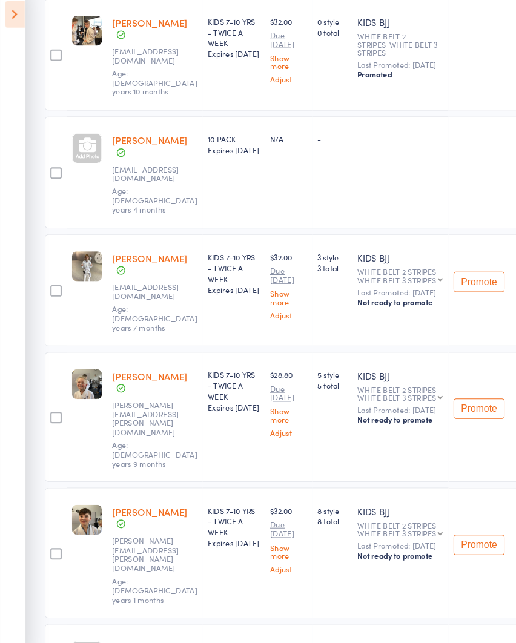
scroll to position [568, 0]
click at [455, 447] on button "Promote" at bounding box center [455, 530] width 48 height 19
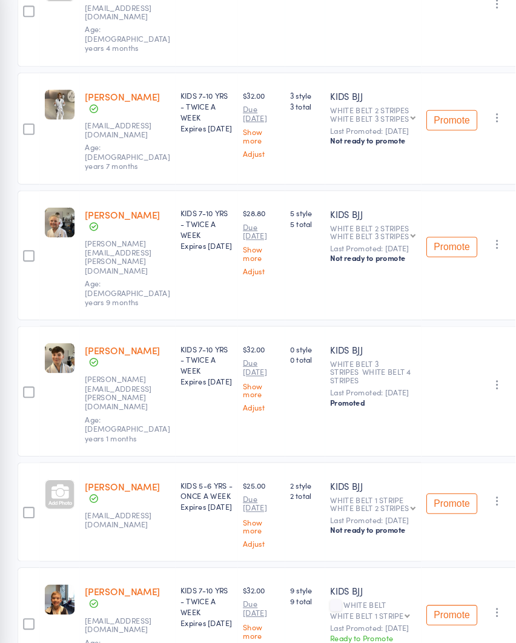
scroll to position [734, 0]
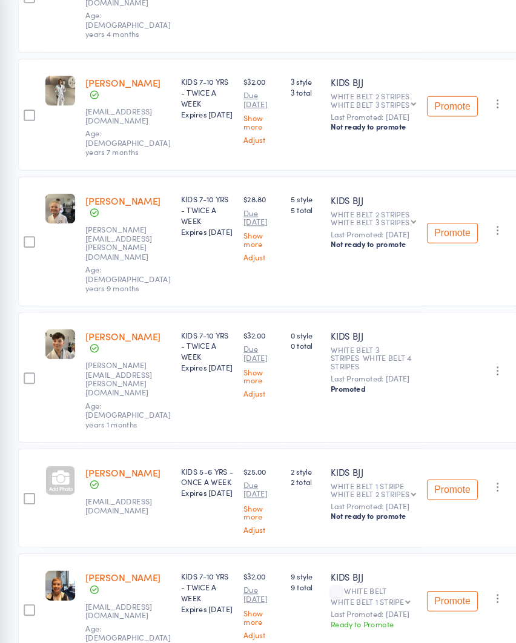
click at [431, 447] on button "Promote" at bounding box center [455, 584] width 48 height 19
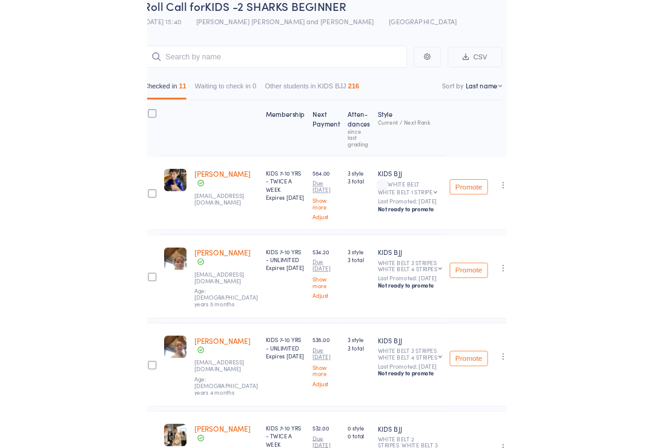
scroll to position [0, 0]
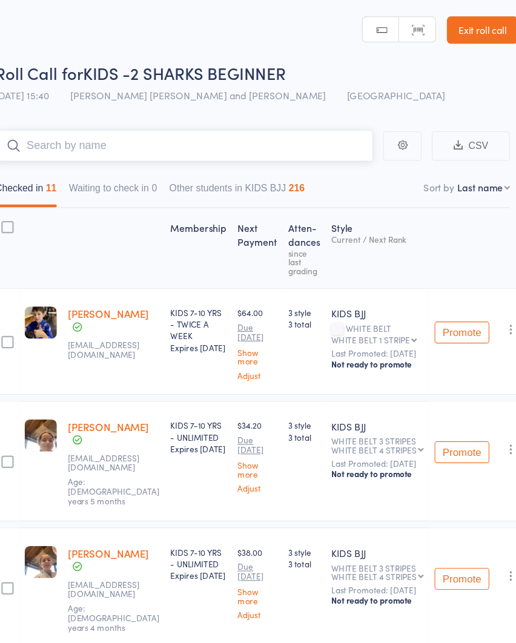
click at [122, 137] on input "search" at bounding box center [209, 129] width 334 height 28
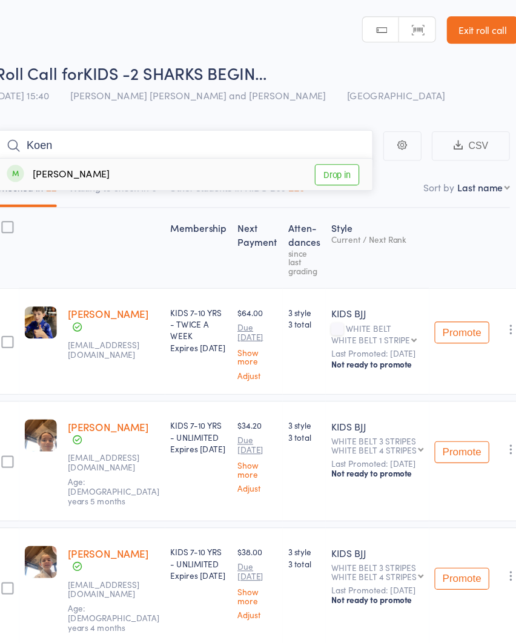
type input "Koen"
click at [325, 155] on link "Drop in" at bounding box center [344, 154] width 39 height 19
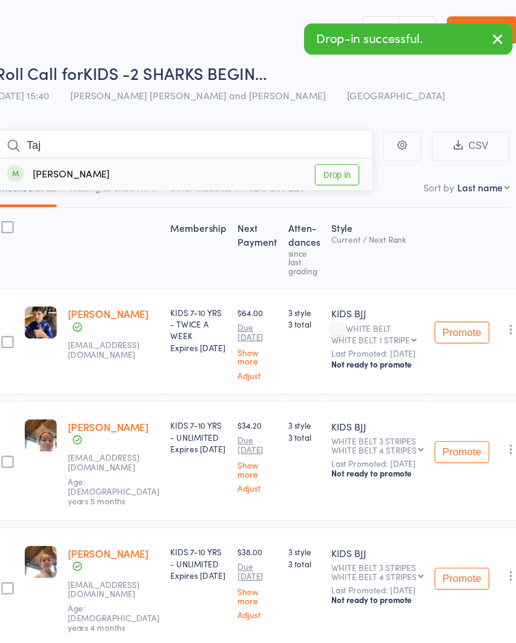
type input "Taj"
click at [325, 158] on link "Drop in" at bounding box center [344, 154] width 39 height 19
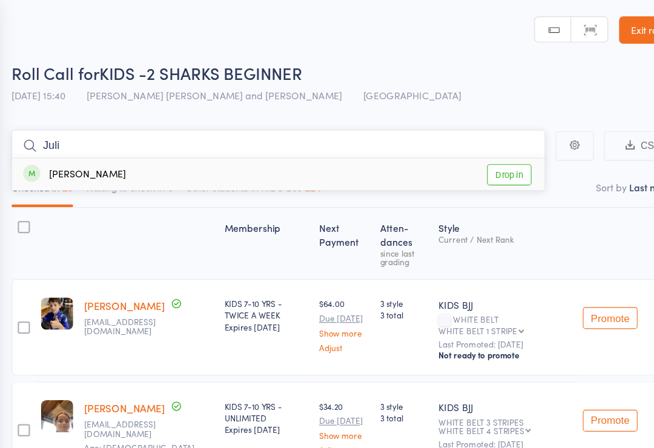
type input "Juli"
click at [463, 156] on link "Drop in" at bounding box center [482, 154] width 39 height 19
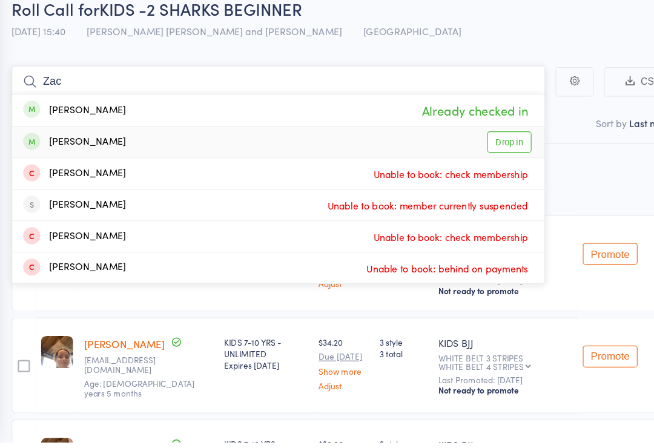
type input "Zac"
click at [463, 173] on link "Drop in" at bounding box center [482, 182] width 39 height 19
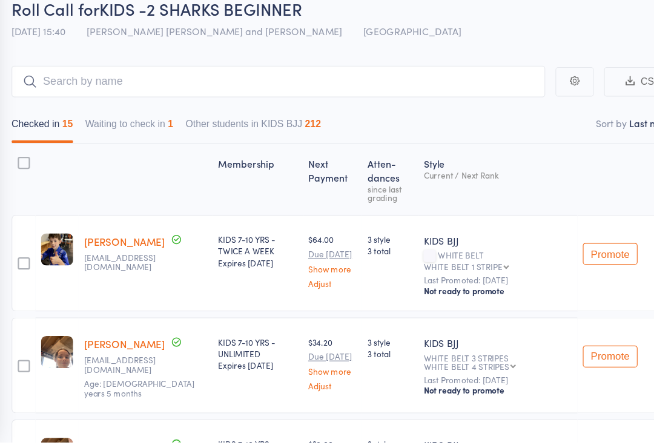
scroll to position [22, 0]
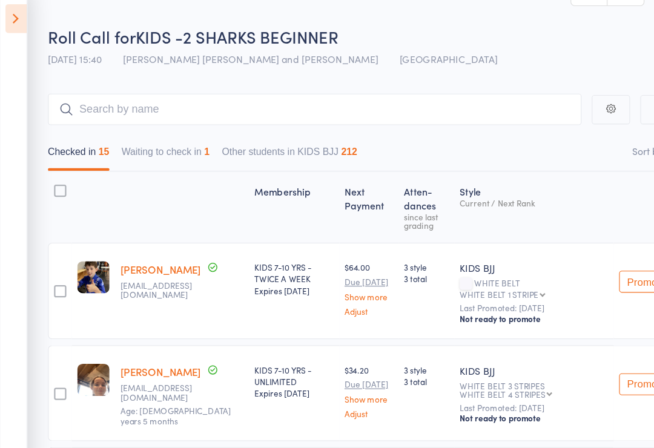
click at [17, 16] on icon at bounding box center [14, 26] width 19 height 25
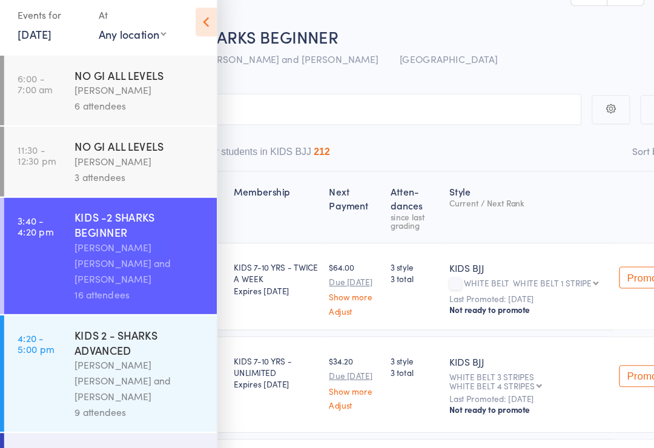
click at [92, 305] on div "KIDS 2 - SHARKS ADVANCED" at bounding box center [124, 313] width 116 height 27
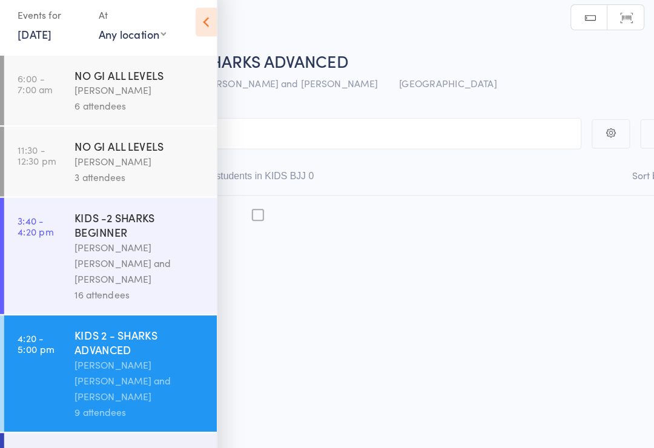
scroll to position [8, 0]
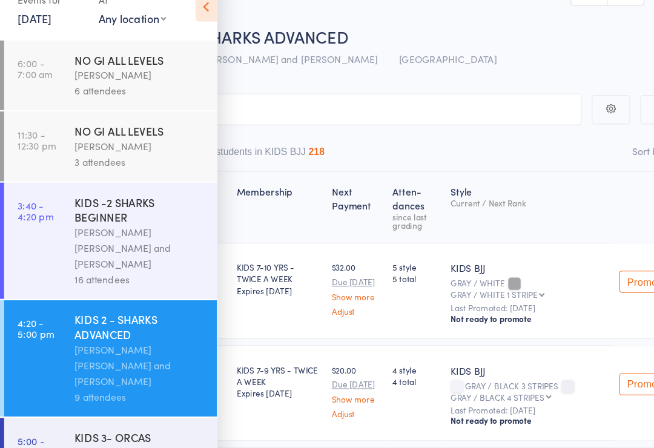
click at [113, 404] on div "KIDS 3- ORCAS" at bounding box center [124, 410] width 116 height 13
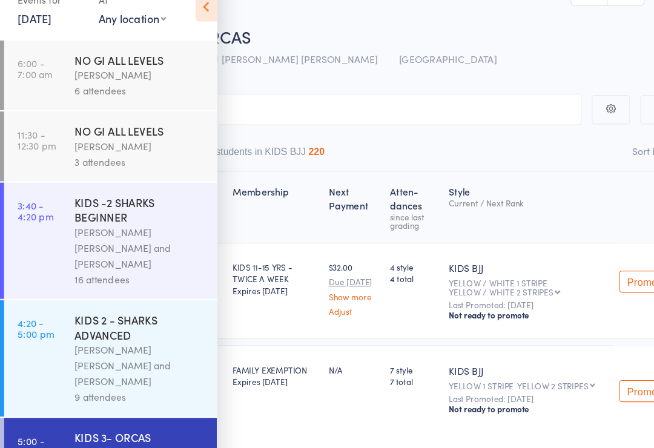
click at [187, 17] on icon at bounding box center [182, 29] width 19 height 25
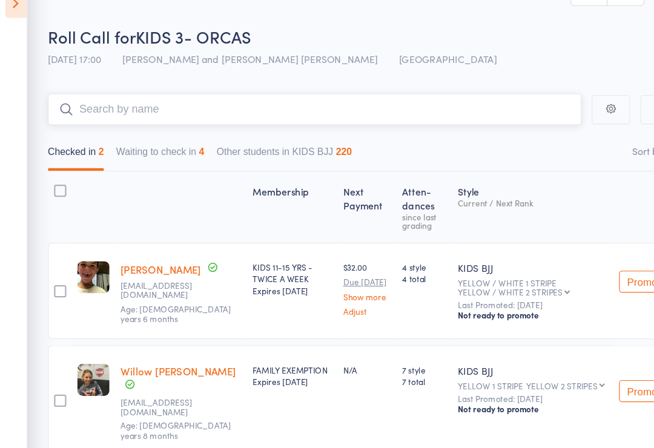
click at [120, 110] on input "search" at bounding box center [278, 121] width 472 height 28
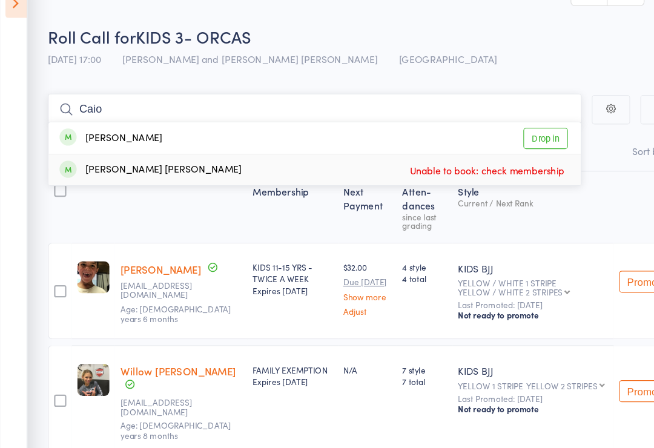
type input "Caio"
click at [476, 160] on div "Caio Martins Guimaraes Unable to book: check membership" at bounding box center [278, 173] width 471 height 27
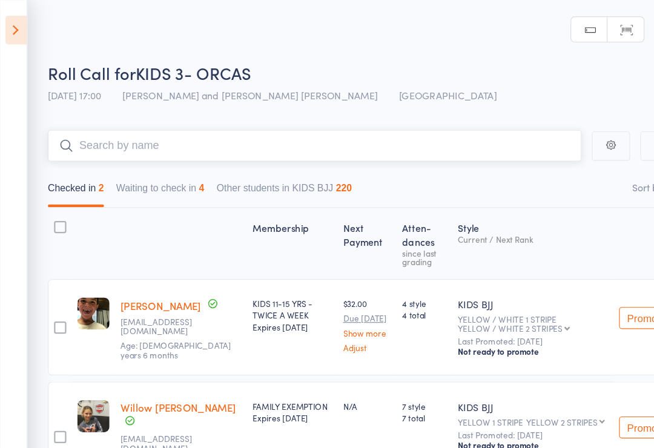
click at [113, 141] on input "search" at bounding box center [278, 129] width 472 height 28
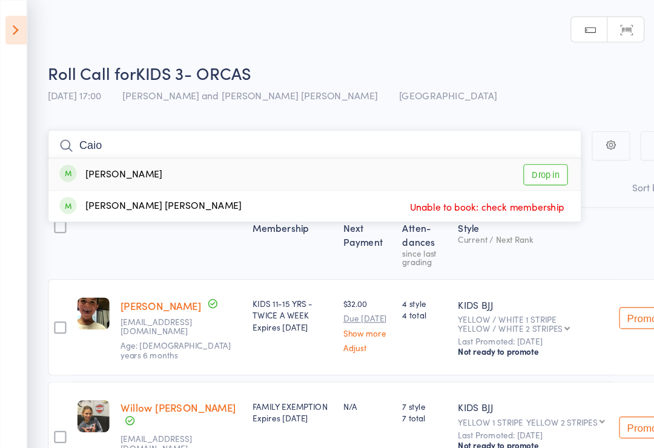
type input "Caio"
click at [484, 154] on link "Drop in" at bounding box center [482, 154] width 39 height 19
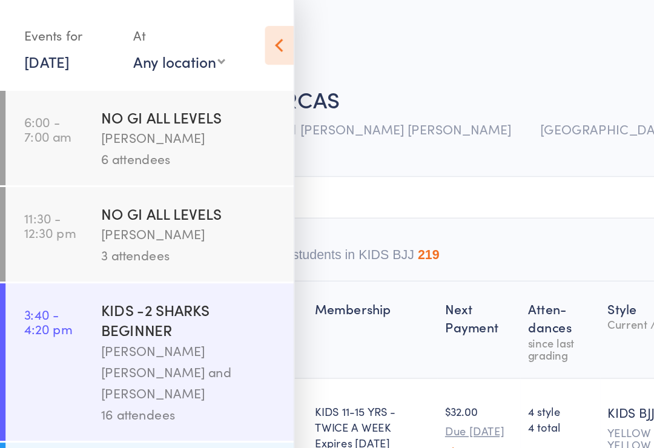
click at [119, 16] on div "At" at bounding box center [117, 23] width 60 height 20
click at [183, 27] on icon at bounding box center [182, 29] width 19 height 25
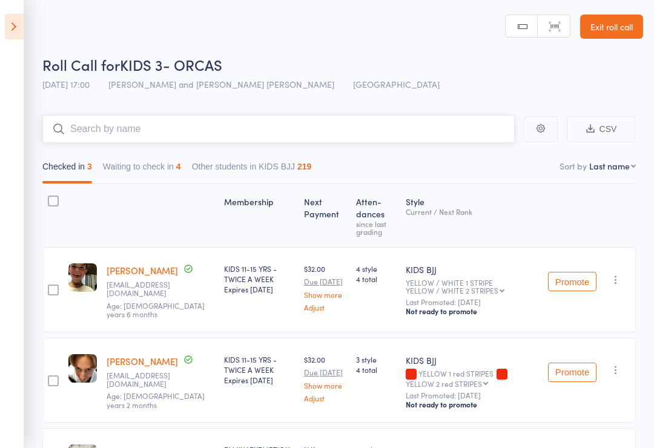
click at [370, 130] on input "search" at bounding box center [278, 129] width 472 height 28
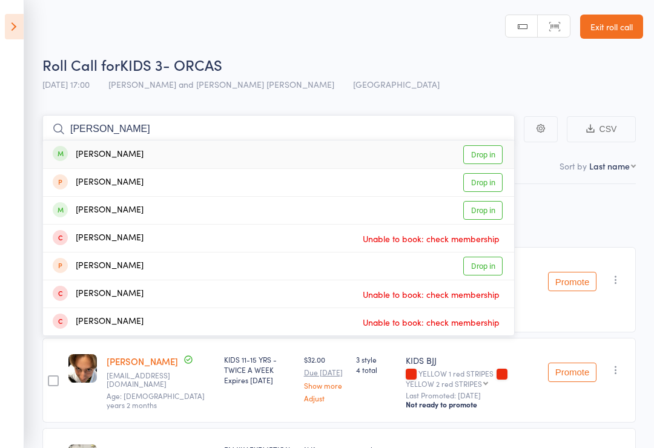
type input "[PERSON_NAME]"
click at [489, 161] on link "Drop in" at bounding box center [482, 154] width 39 height 19
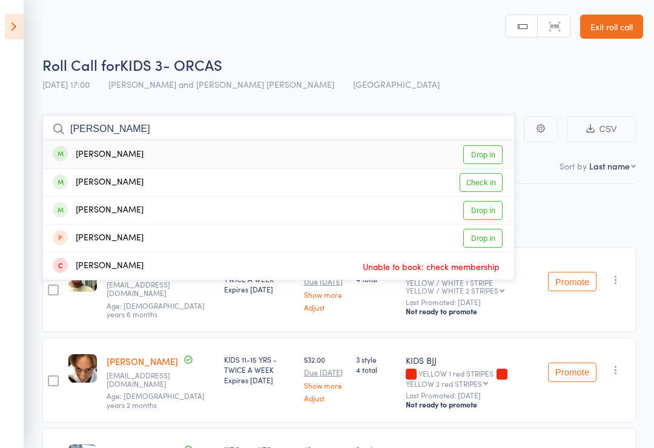
type input "[PERSON_NAME]"
click at [490, 154] on link "Drop in" at bounding box center [482, 154] width 39 height 19
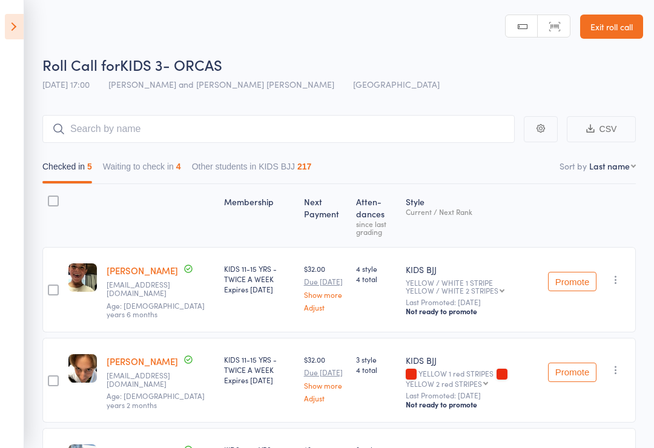
click at [622, 90] on div "Roll Call for KIDS 3- ORCAS [DATE] 17:00 [PERSON_NAME] and [PERSON_NAME] [PERSO…" at bounding box center [342, 75] width 601 height 42
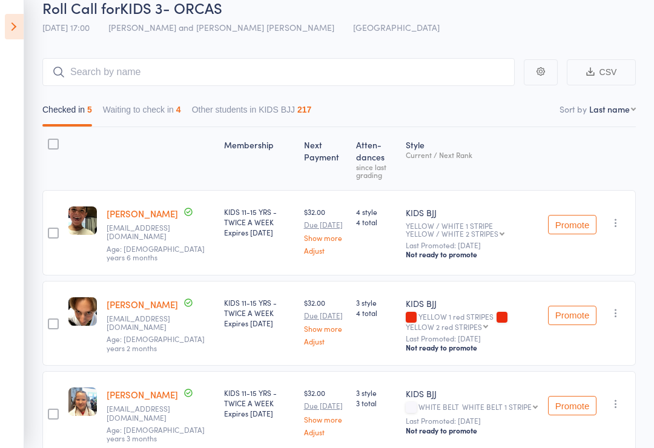
scroll to position [53, 0]
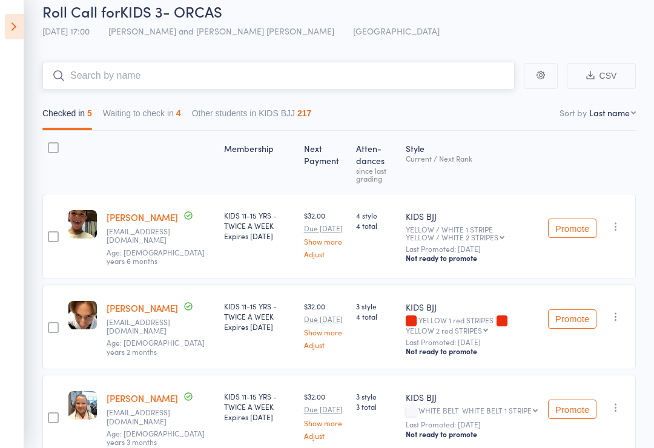
click at [236, 84] on input "search" at bounding box center [278, 76] width 472 height 28
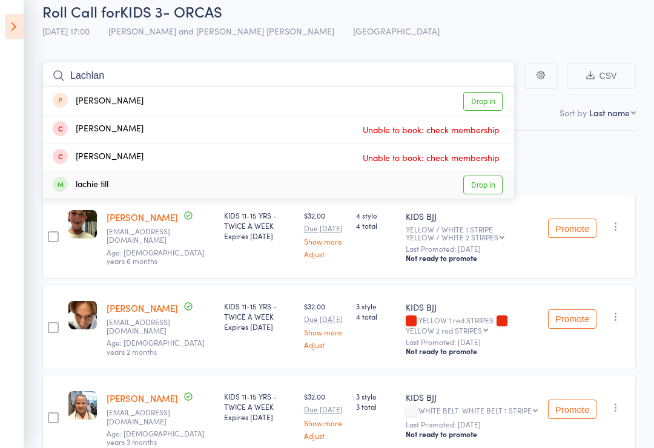
type input "Lachlan"
click at [479, 182] on link "Drop in" at bounding box center [482, 185] width 39 height 19
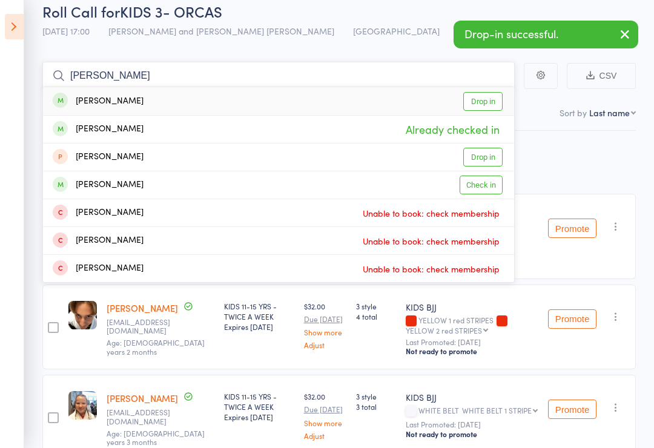
type input "[PERSON_NAME]"
click at [474, 103] on link "Drop in" at bounding box center [482, 101] width 39 height 19
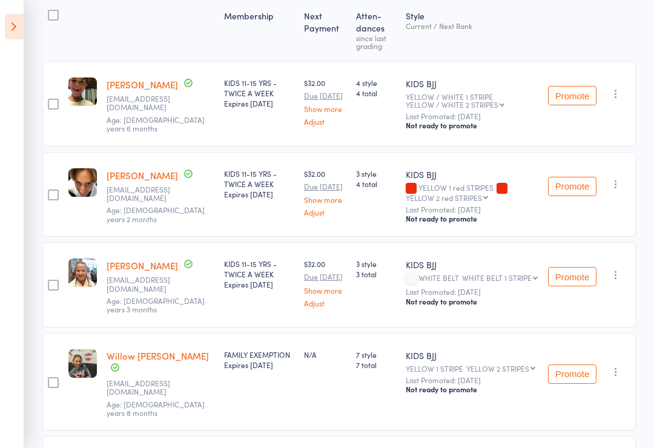
scroll to position [182, 0]
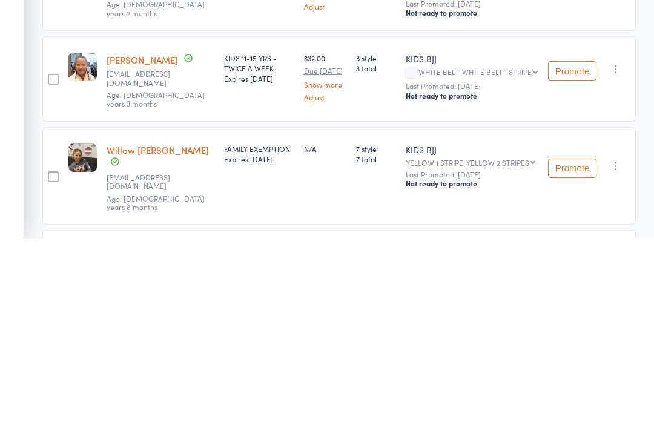
click at [0, 0] on div "edit" at bounding box center [0, 0] width 0 height 0
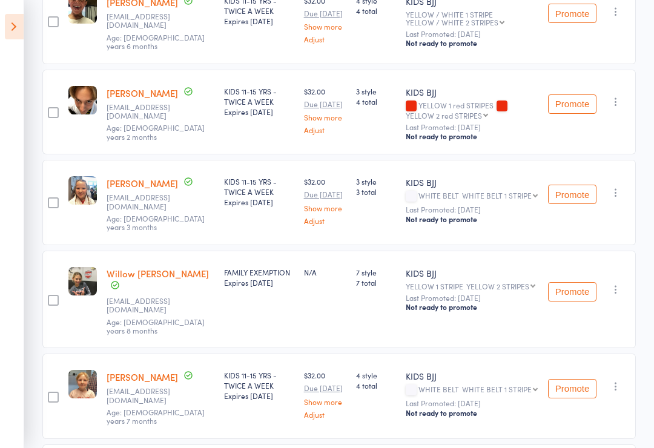
scroll to position [0, 0]
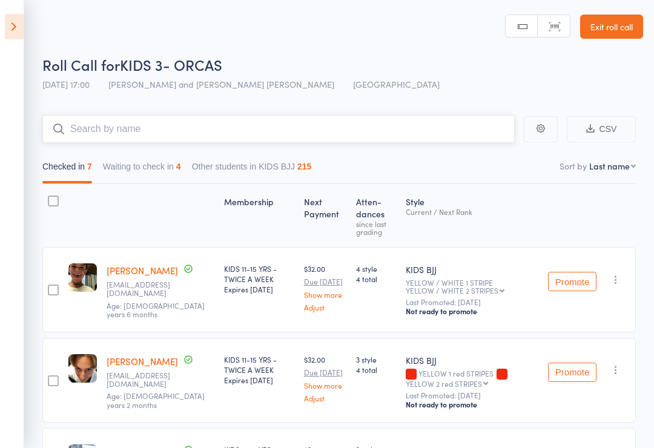
click at [158, 124] on input "search" at bounding box center [278, 129] width 472 height 28
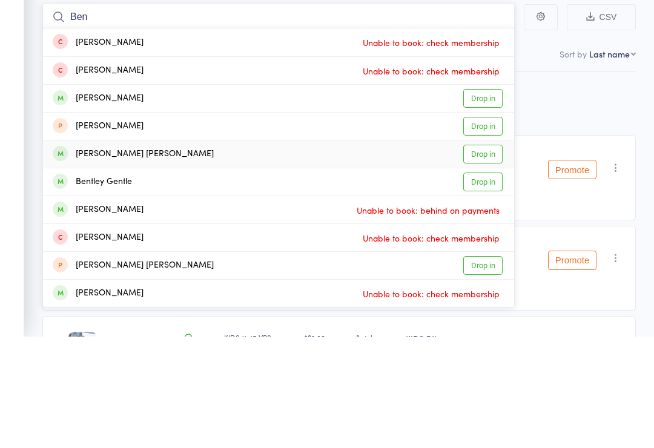
type input "Ben"
click at [497, 257] on link "Drop in" at bounding box center [482, 266] width 39 height 19
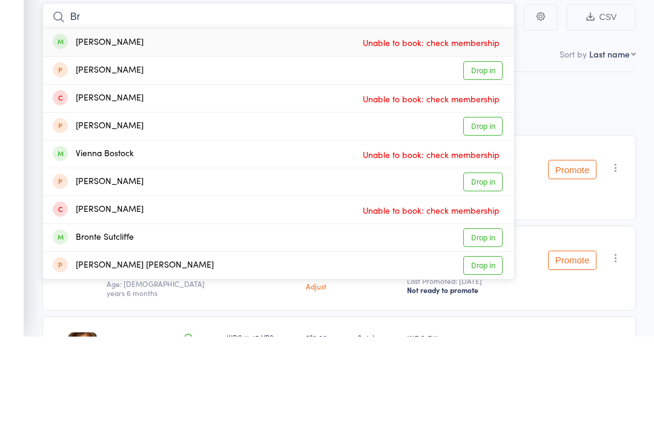
type input "B"
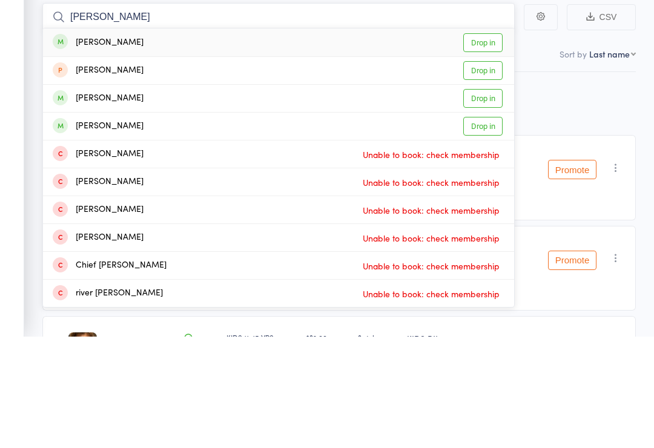
type input "[PERSON_NAME]"
click at [484, 201] on link "Drop in" at bounding box center [482, 210] width 39 height 19
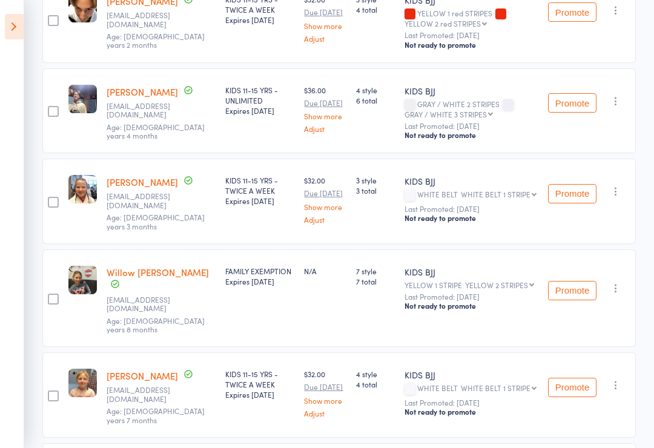
scroll to position [460, 0]
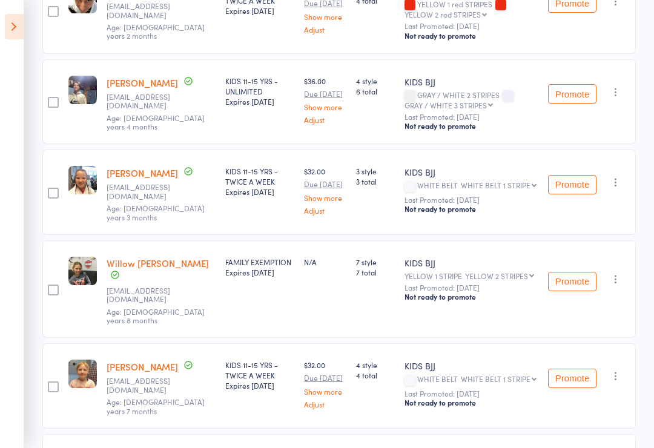
click at [22, 21] on icon at bounding box center [14, 26] width 19 height 25
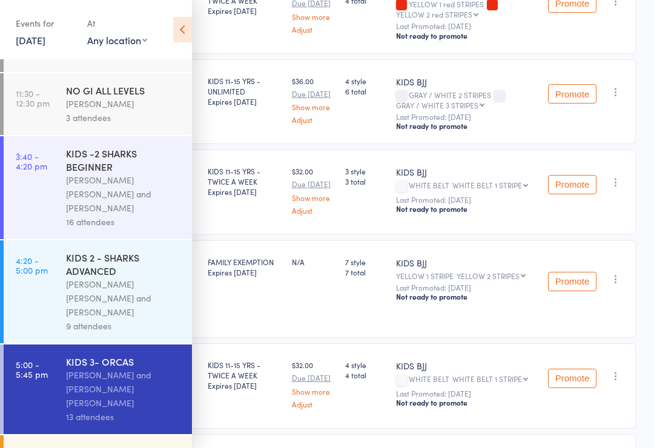
scroll to position [48, 0]
click at [101, 278] on div "[PERSON_NAME] [PERSON_NAME] and [PERSON_NAME]" at bounding box center [124, 299] width 116 height 42
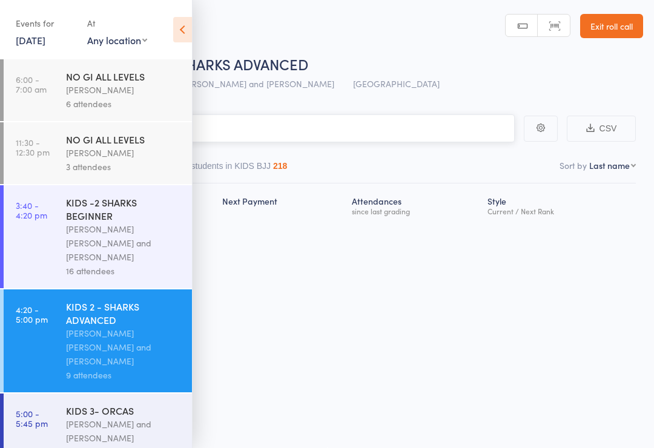
scroll to position [8, 0]
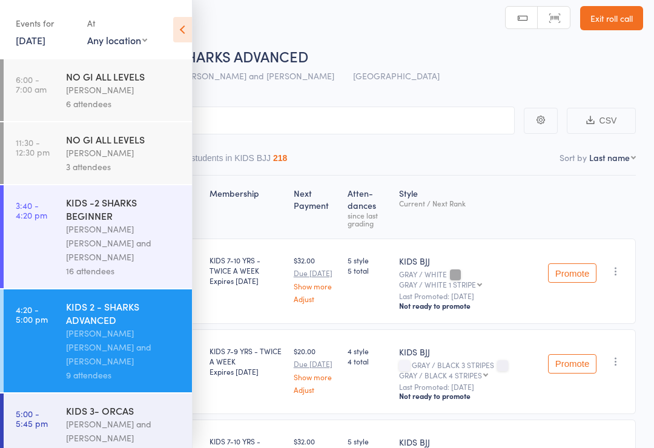
click at [176, 27] on icon at bounding box center [182, 29] width 19 height 25
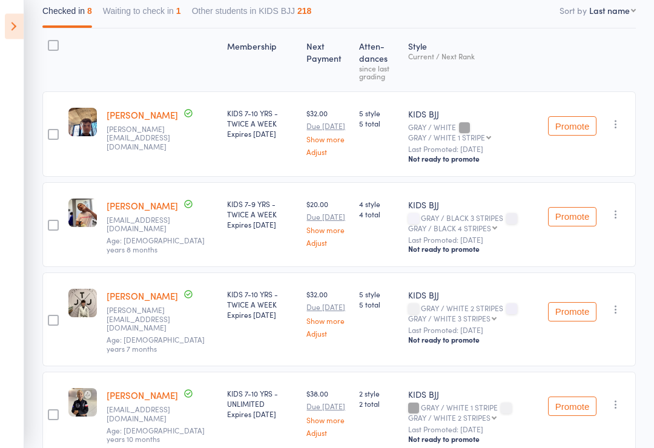
scroll to position [0, 0]
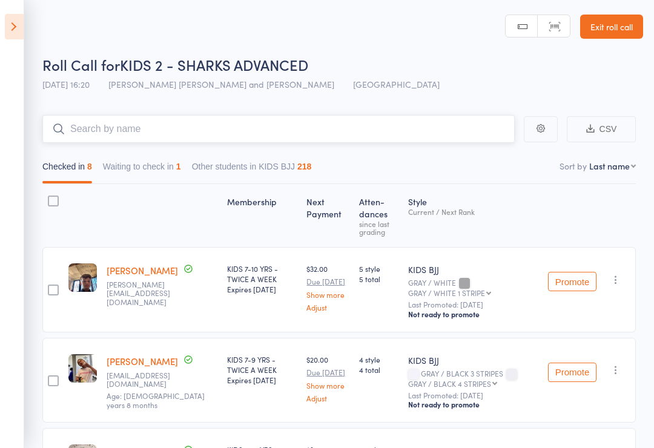
click at [96, 142] on input "search" at bounding box center [278, 129] width 472 height 28
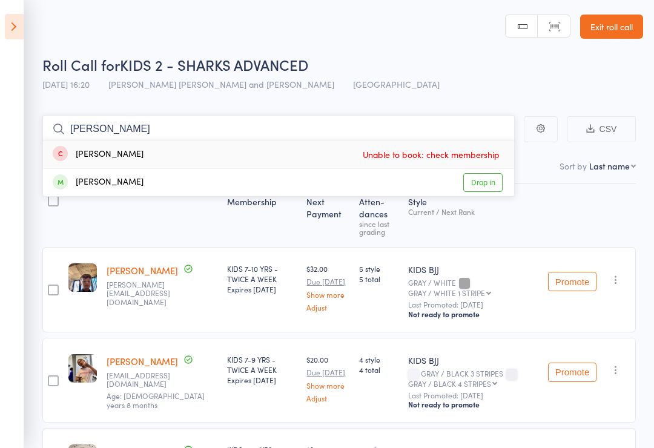
type input "[PERSON_NAME]"
click at [491, 180] on link "Drop in" at bounding box center [482, 182] width 39 height 19
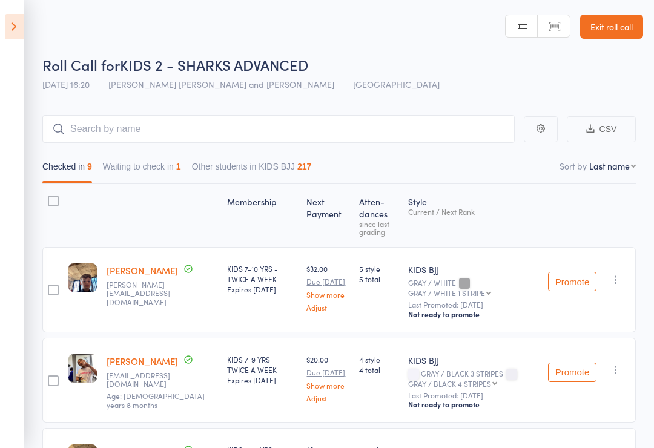
click at [20, 31] on icon at bounding box center [14, 26] width 19 height 25
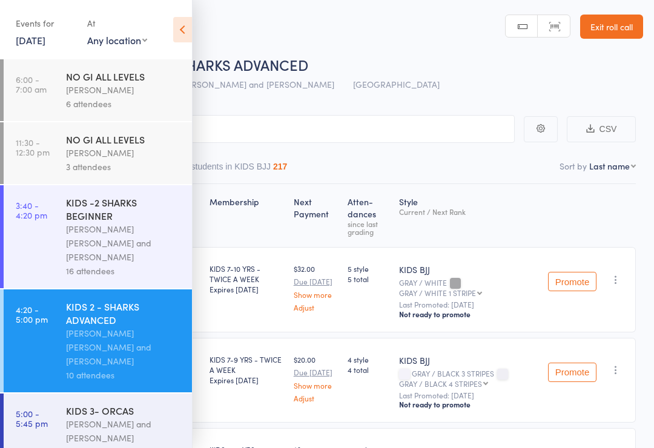
click at [119, 404] on div "KIDS 3- ORCAS" at bounding box center [124, 410] width 116 height 13
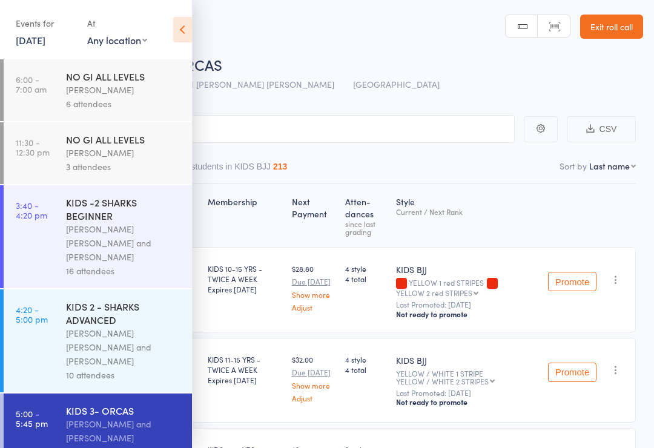
click at [176, 31] on icon at bounding box center [182, 29] width 19 height 25
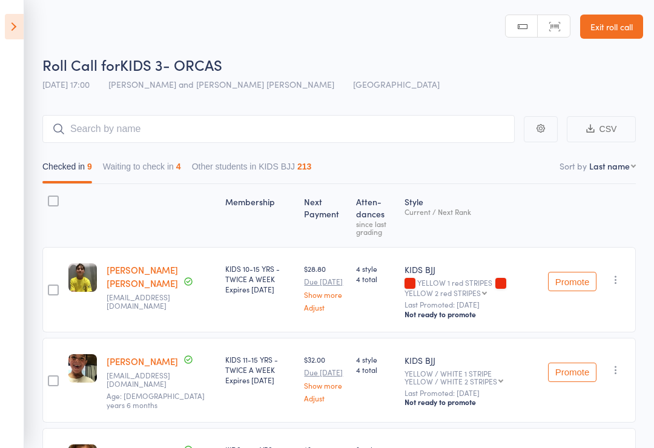
click at [54, 232] on strong at bounding box center [52, 215] width 21 height 52
click at [408, 136] on input "search" at bounding box center [278, 129] width 472 height 28
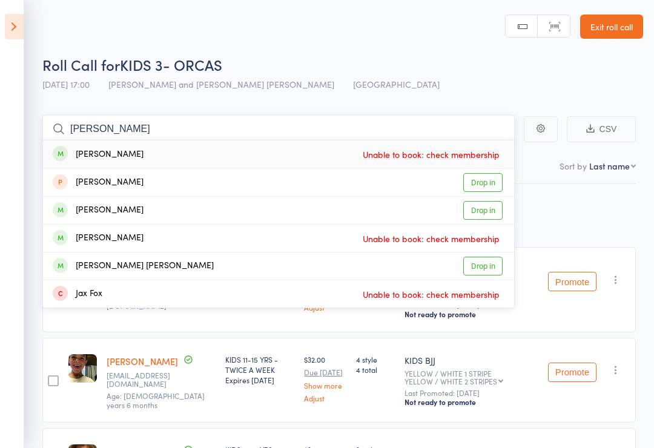
type input "[PERSON_NAME]"
click at [484, 266] on link "Drop in" at bounding box center [482, 266] width 39 height 19
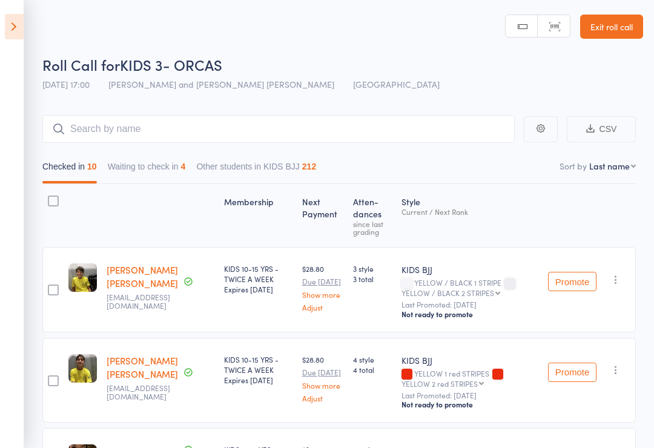
click at [14, 25] on icon at bounding box center [14, 26] width 19 height 25
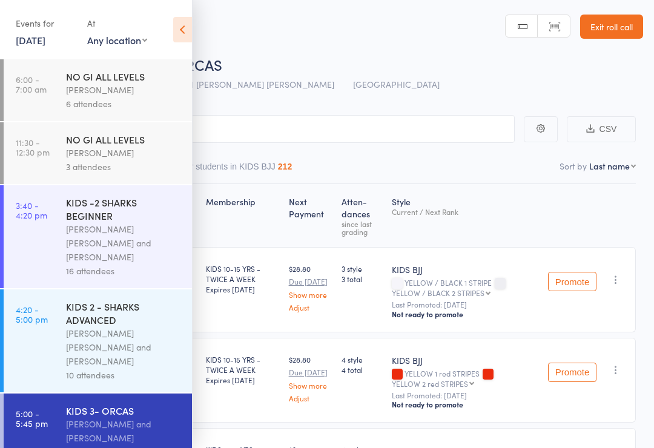
click at [76, 326] on div "[PERSON_NAME] [PERSON_NAME] and [PERSON_NAME]" at bounding box center [124, 347] width 116 height 42
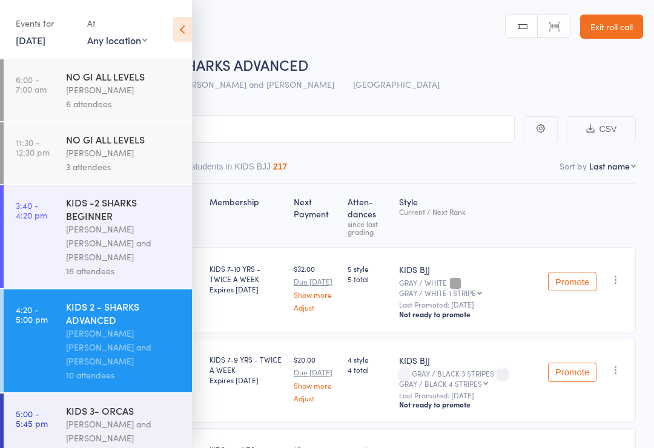
click at [410, 179] on nav "Checked in 9 Waiting to check in 1 Other students in KIDS BJJ 217" at bounding box center [327, 170] width 628 height 28
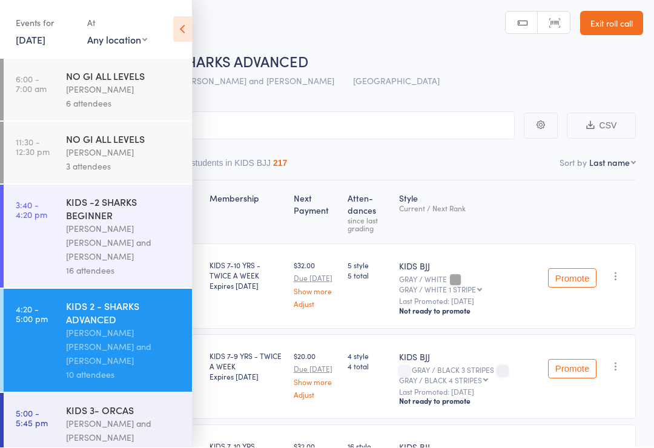
click at [440, 120] on input "search" at bounding box center [266, 126] width 496 height 28
click at [180, 22] on icon at bounding box center [182, 29] width 19 height 25
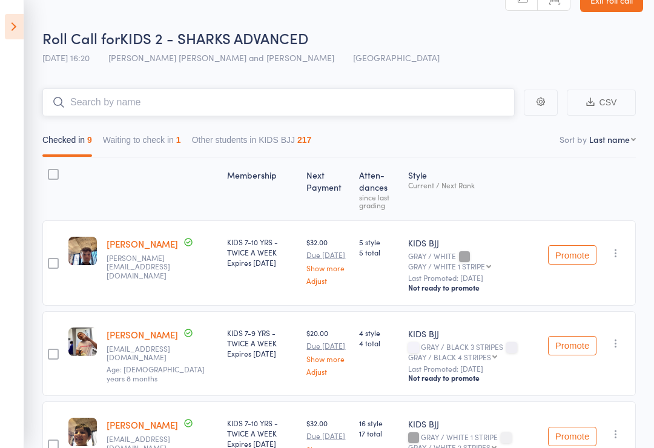
click at [87, 105] on input "search" at bounding box center [278, 102] width 472 height 28
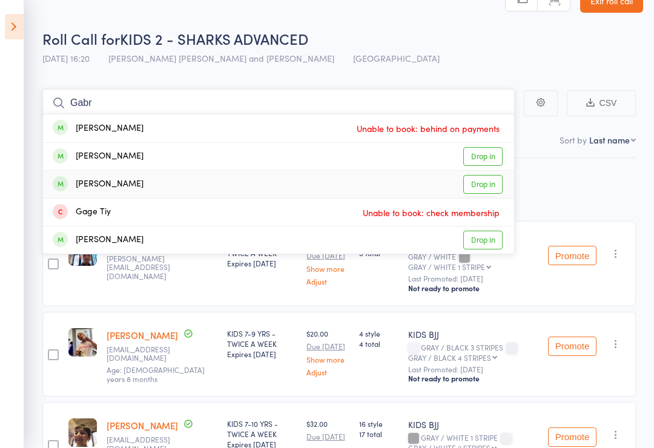
type input "Gabr"
click at [81, 188] on div "[PERSON_NAME]" at bounding box center [98, 184] width 91 height 14
